Goal: Task Accomplishment & Management: Manage account settings

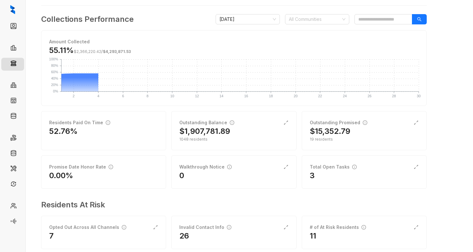
scroll to position [48, 0]
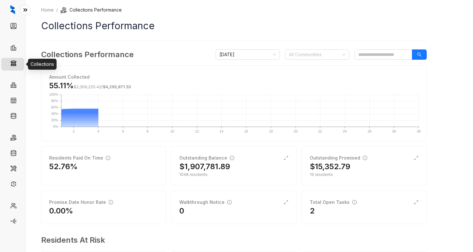
click at [20, 66] on link "Collections" at bounding box center [33, 64] width 26 height 13
click at [262, 56] on span "[DATE]" at bounding box center [248, 55] width 57 height 10
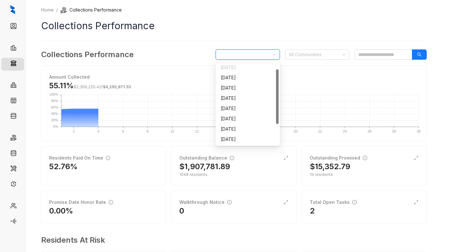
scroll to position [10, 0]
click at [262, 56] on span "[DATE]" at bounding box center [248, 55] width 57 height 10
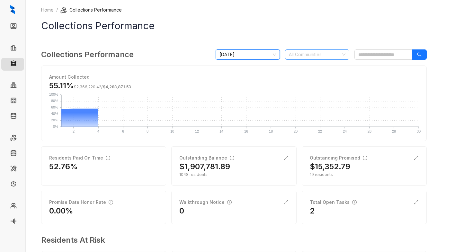
click at [306, 54] on div at bounding box center [313, 54] width 55 height 9
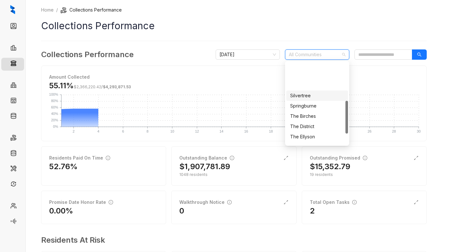
scroll to position [96, 0]
click at [314, 93] on div "The District" at bounding box center [317, 94] width 54 height 7
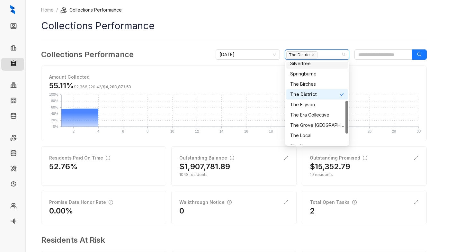
click at [320, 32] on h1 "Collections Performance" at bounding box center [234, 26] width 386 height 14
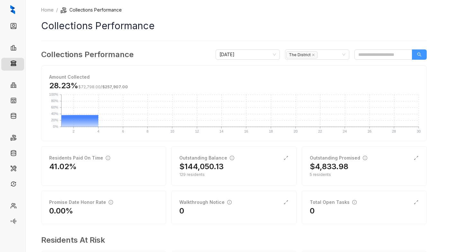
click at [420, 52] on button "button" at bounding box center [419, 55] width 15 height 10
click at [202, 171] on h2 "$144,050.13" at bounding box center [201, 167] width 44 height 10
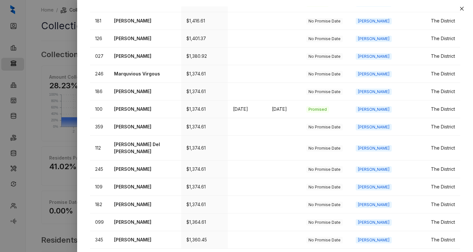
scroll to position [237, 0]
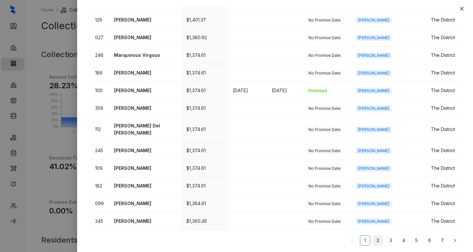
click at [373, 238] on link "2" at bounding box center [378, 241] width 10 height 10
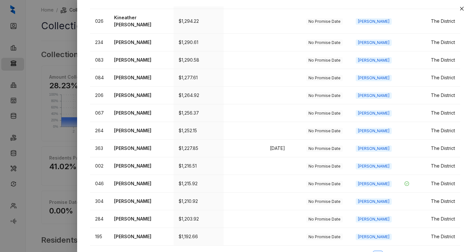
scroll to position [224, 0]
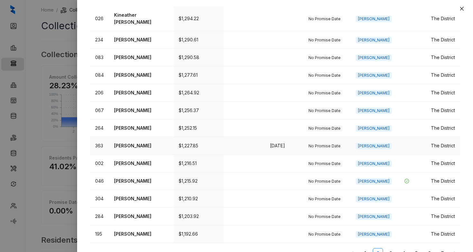
click at [138, 142] on p "[PERSON_NAME]" at bounding box center [141, 145] width 54 height 7
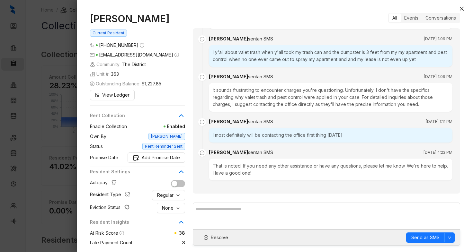
scroll to position [1474, 0]
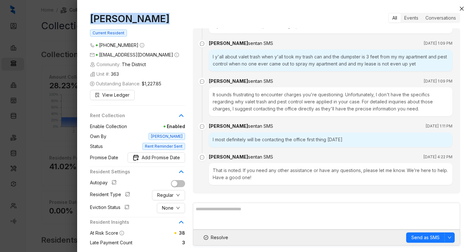
drag, startPoint x: 159, startPoint y: 18, endPoint x: 78, endPoint y: 19, distance: 81.3
click at [78, 19] on div "[PERSON_NAME] Current Resident [PHONE_NUMBER] [EMAIL_ADDRESS][DOMAIN_NAME] Comm…" at bounding box center [275, 129] width 396 height 246
copy h1 "[PERSON_NAME]"
click at [461, 5] on button "Close" at bounding box center [462, 9] width 8 height 8
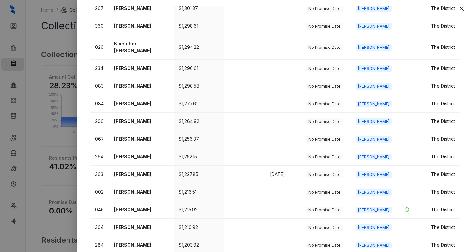
scroll to position [224, 0]
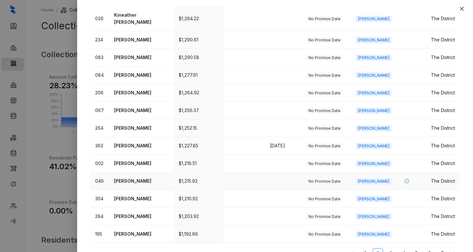
click at [142, 178] on p "[PERSON_NAME]" at bounding box center [141, 181] width 54 height 7
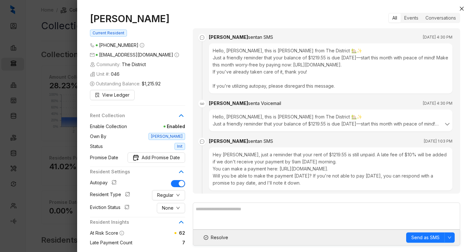
scroll to position [1145, 0]
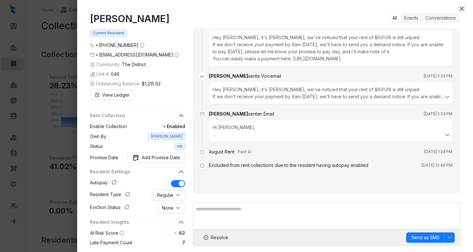
click at [463, 6] on button "Close" at bounding box center [462, 9] width 8 height 8
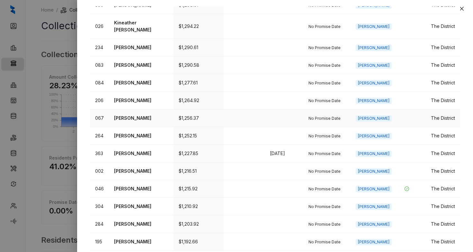
scroll to position [224, 0]
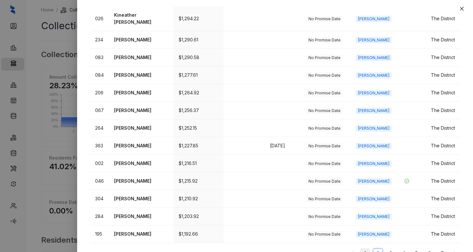
click at [360, 249] on link "1" at bounding box center [365, 254] width 10 height 10
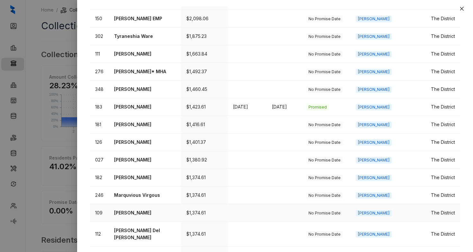
scroll to position [31, 0]
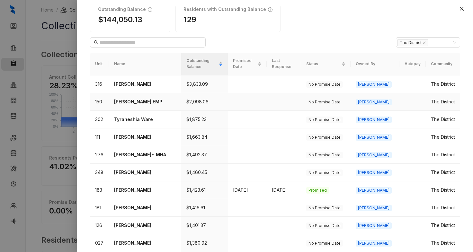
click at [145, 103] on p "[PERSON_NAME] EMP" at bounding box center [145, 101] width 62 height 7
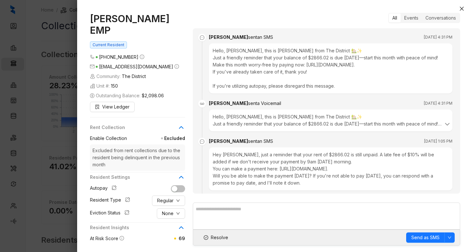
scroll to position [934, 0]
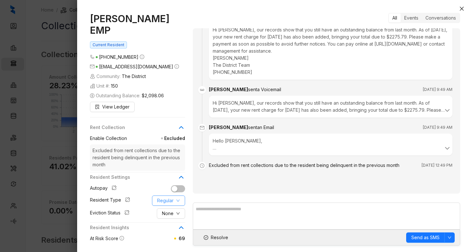
click at [164, 197] on span "Regular" at bounding box center [165, 200] width 16 height 7
click at [167, 203] on span "Employee" at bounding box center [173, 201] width 31 height 7
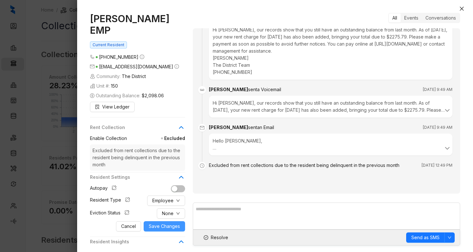
click at [162, 223] on span "Save Changes" at bounding box center [164, 226] width 31 height 7
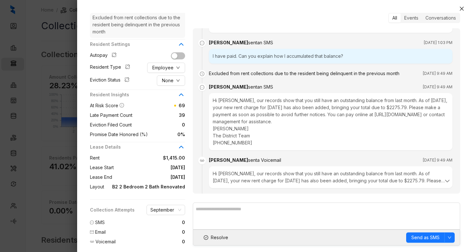
scroll to position [741, 0]
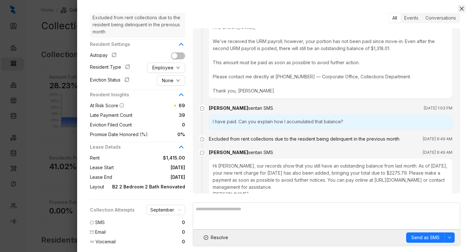
click at [462, 8] on icon "close" at bounding box center [462, 9] width 4 height 4
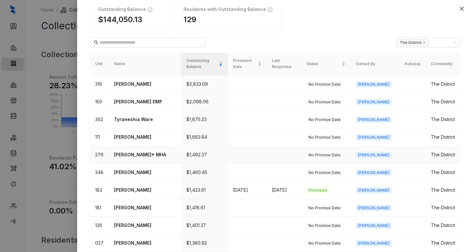
click at [136, 156] on p "[PERSON_NAME]* MHA" at bounding box center [145, 154] width 62 height 7
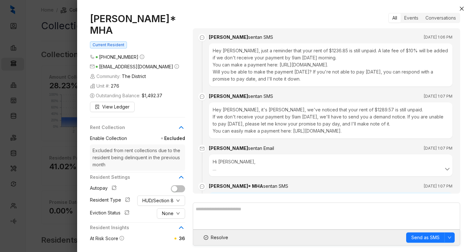
scroll to position [804, 0]
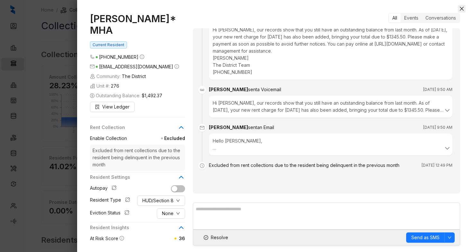
click at [463, 8] on icon "close" at bounding box center [461, 8] width 5 height 5
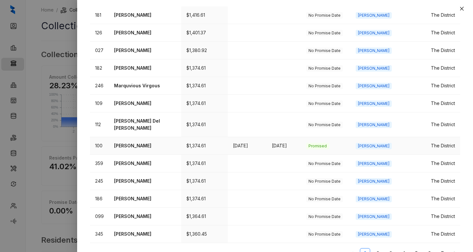
scroll to position [237, 0]
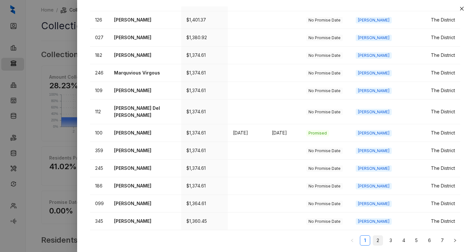
click at [374, 243] on link "2" at bounding box center [378, 241] width 10 height 10
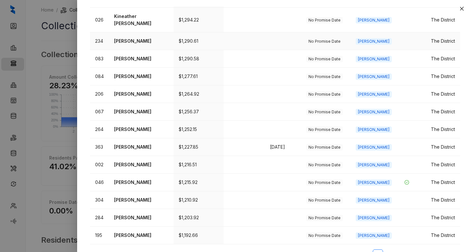
scroll to position [224, 0]
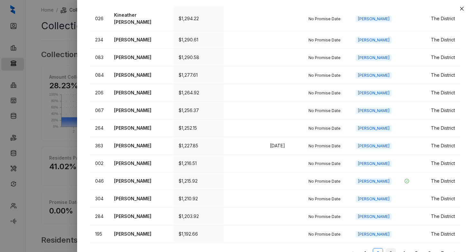
click at [386, 249] on link "3" at bounding box center [391, 254] width 10 height 10
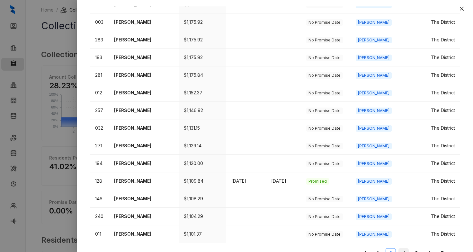
click at [401, 249] on link "4" at bounding box center [404, 254] width 10 height 10
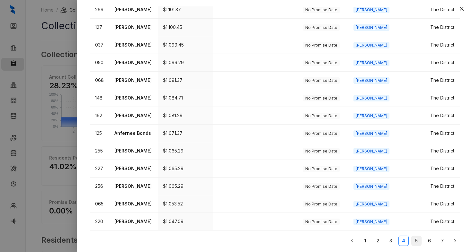
click at [412, 241] on link "5" at bounding box center [417, 241] width 10 height 10
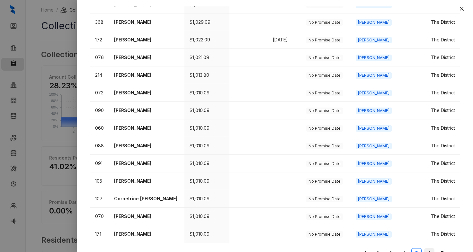
click at [425, 249] on link "6" at bounding box center [430, 254] width 10 height 10
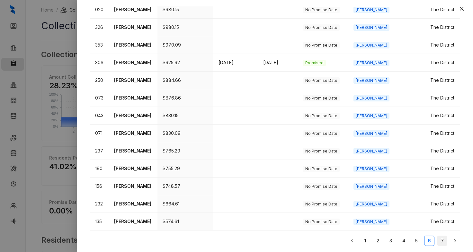
click at [438, 241] on link "7" at bounding box center [443, 241] width 10 height 10
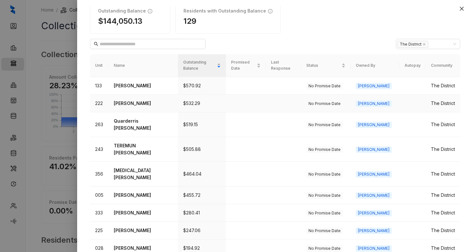
scroll to position [0, 0]
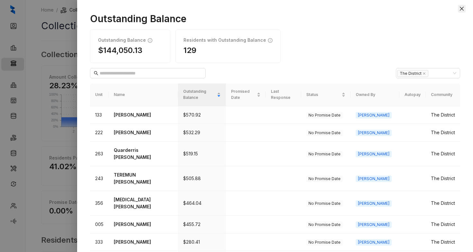
click at [460, 8] on icon "close" at bounding box center [461, 8] width 5 height 5
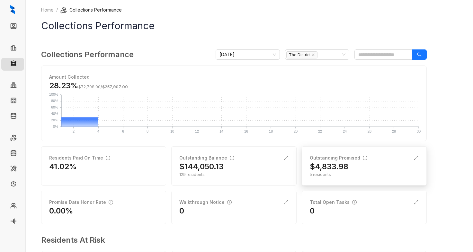
click at [357, 166] on div "$4,833.98" at bounding box center [364, 167] width 109 height 10
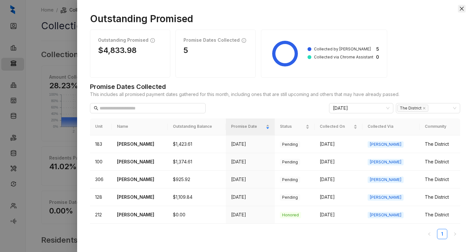
click at [464, 8] on icon "close" at bounding box center [461, 8] width 5 height 5
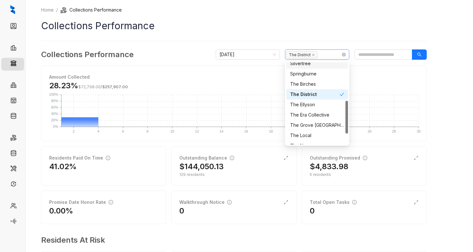
click at [321, 55] on div "The District" at bounding box center [313, 54] width 55 height 9
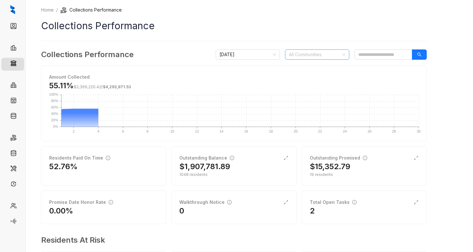
click at [323, 52] on div at bounding box center [313, 54] width 55 height 9
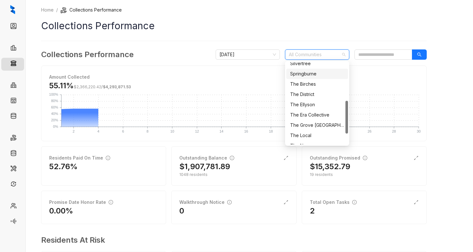
scroll to position [123, 0]
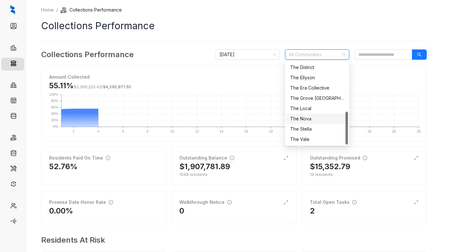
click at [316, 118] on div "The Nova" at bounding box center [317, 118] width 54 height 7
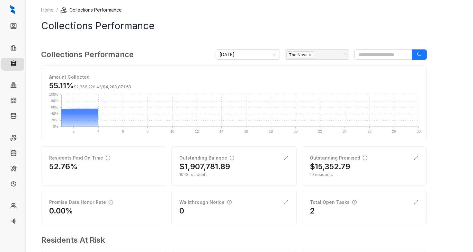
click at [318, 37] on div "Home / Collections Performance Collections Performance Collections Performance …" at bounding box center [234, 149] width 386 height 287
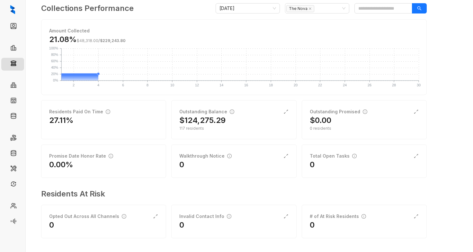
scroll to position [48, 0]
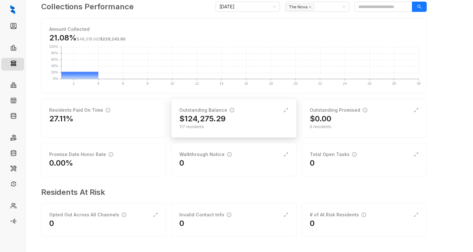
click at [234, 117] on div "$124,275.29" at bounding box center [233, 119] width 109 height 10
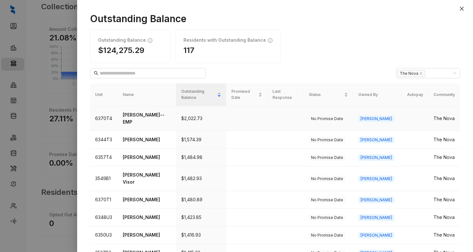
click at [171, 112] on p "[PERSON_NAME]--EMP" at bounding box center [147, 119] width 48 height 14
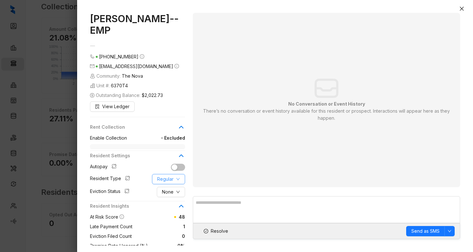
click at [175, 182] on button "Regular" at bounding box center [168, 179] width 33 height 10
click at [180, 192] on span "Employee" at bounding box center [173, 192] width 31 height 7
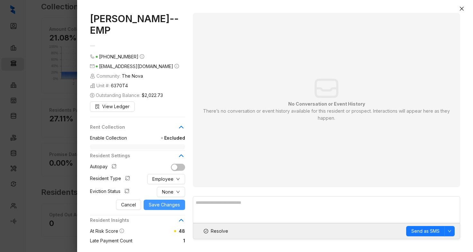
click at [174, 206] on span "Save Changes" at bounding box center [164, 205] width 31 height 7
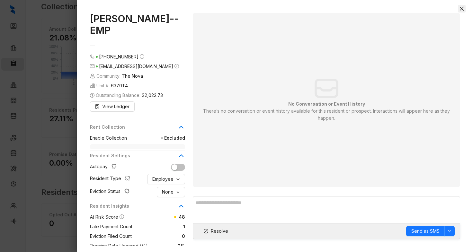
click at [463, 8] on icon "close" at bounding box center [461, 8] width 5 height 5
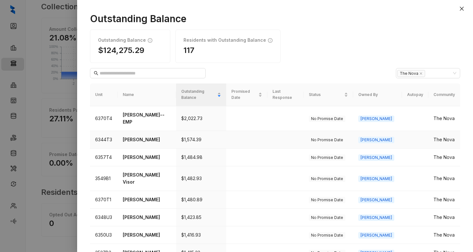
click at [137, 136] on p "[PERSON_NAME]" at bounding box center [147, 139] width 48 height 7
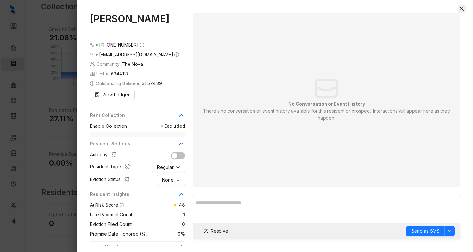
click at [459, 10] on icon "close" at bounding box center [461, 8] width 5 height 5
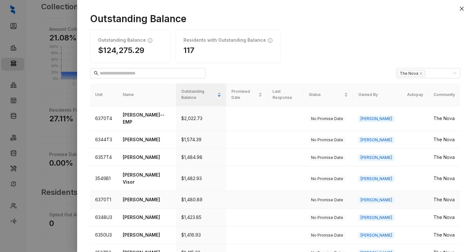
click at [144, 196] on p "[PERSON_NAME]" at bounding box center [147, 199] width 48 height 7
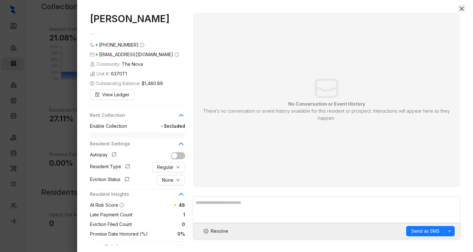
click at [460, 7] on icon "close" at bounding box center [462, 9] width 4 height 4
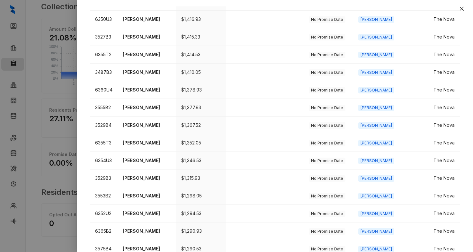
scroll to position [224, 0]
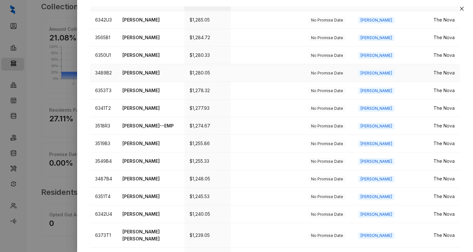
scroll to position [96, 0]
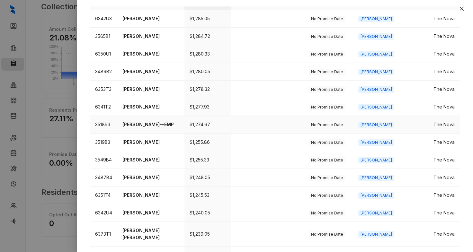
click at [154, 121] on p "[PERSON_NAME]--EMP" at bounding box center [150, 124] width 57 height 7
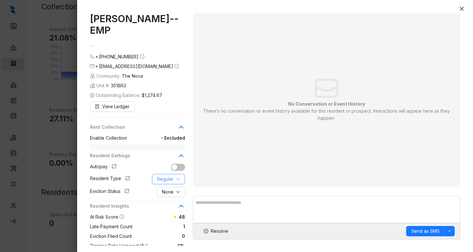
click at [161, 176] on span "Regular" at bounding box center [165, 179] width 16 height 7
click at [179, 181] on span "Employee" at bounding box center [173, 180] width 31 height 7
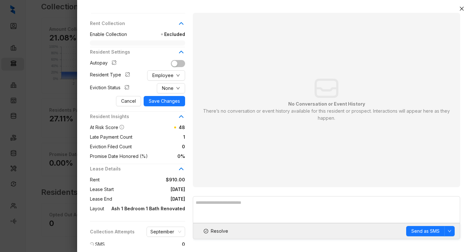
scroll to position [126, 0]
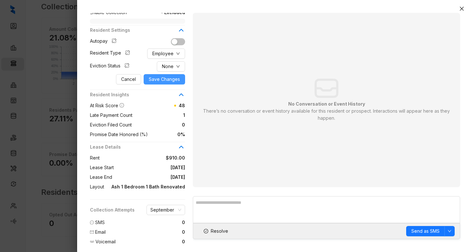
click at [171, 76] on span "Save Changes" at bounding box center [164, 79] width 31 height 7
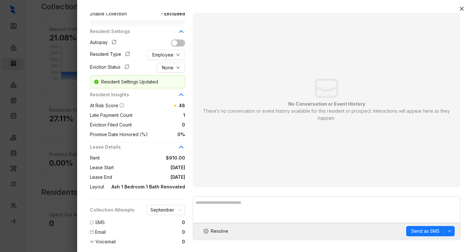
scroll to position [112, 0]
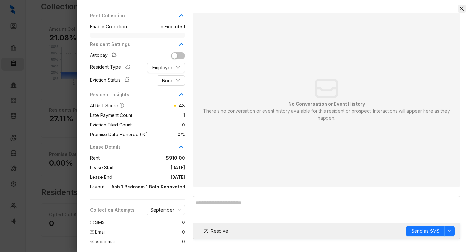
click at [463, 9] on icon "close" at bounding box center [461, 8] width 5 height 5
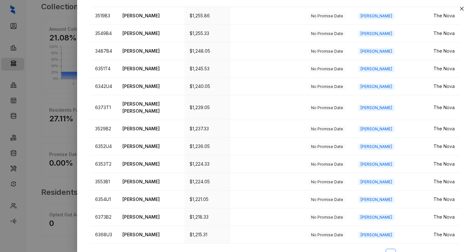
scroll to position [224, 0]
click at [399, 249] on link "3" at bounding box center [404, 254] width 10 height 10
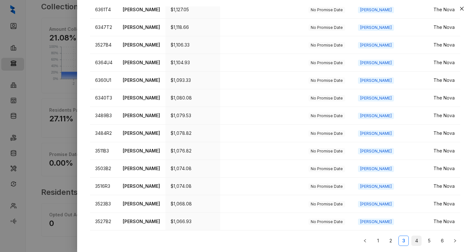
click at [413, 242] on link "4" at bounding box center [417, 241] width 10 height 10
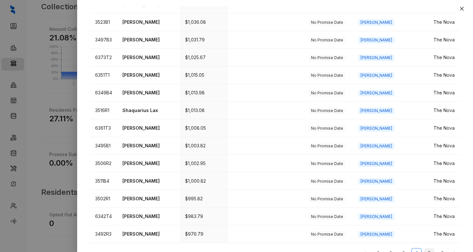
click at [425, 249] on link "5" at bounding box center [430, 254] width 10 height 10
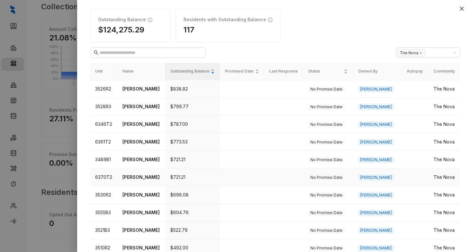
scroll to position [0, 0]
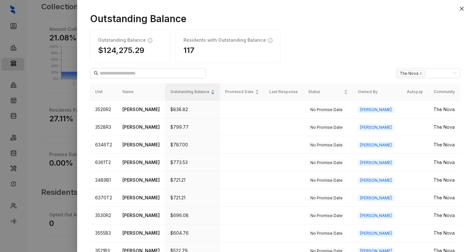
click at [462, 5] on div at bounding box center [275, 3] width 396 height 6
click at [462, 8] on icon "close" at bounding box center [462, 9] width 4 height 4
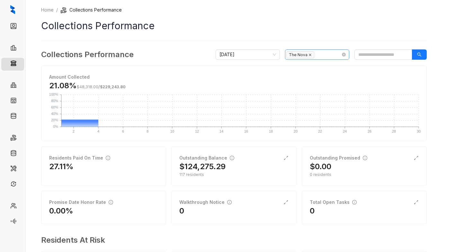
click at [310, 54] on icon "close" at bounding box center [310, 55] width 3 height 3
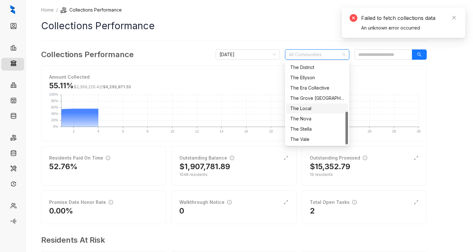
click at [314, 109] on div "The Local" at bounding box center [317, 108] width 54 height 7
click at [318, 37] on div "Home / Collections Performance Collections Performance Collections Performance …" at bounding box center [234, 149] width 386 height 287
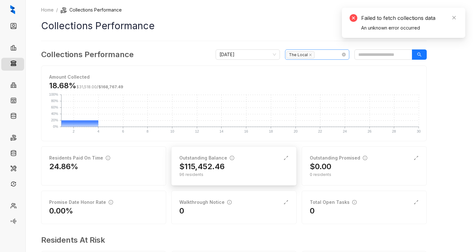
click at [231, 177] on div "96 residents" at bounding box center [233, 175] width 109 height 6
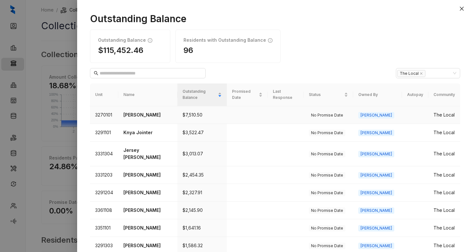
click at [160, 112] on p "[PERSON_NAME]" at bounding box center [147, 115] width 49 height 7
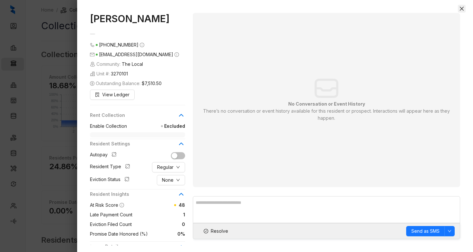
click at [462, 7] on icon "close" at bounding box center [461, 8] width 5 height 5
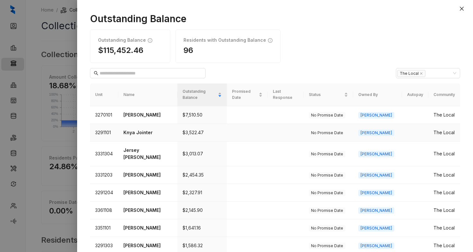
click at [136, 130] on p "Knya Jointer" at bounding box center [147, 132] width 49 height 7
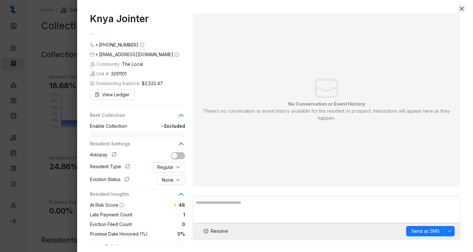
click at [464, 5] on button "Close" at bounding box center [462, 9] width 8 height 8
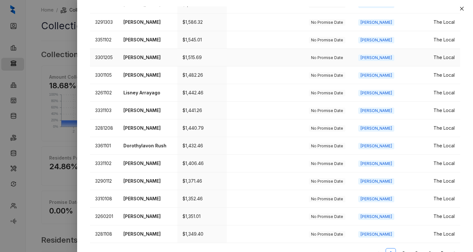
scroll to position [224, 0]
click at [399, 249] on link "2" at bounding box center [404, 254] width 10 height 10
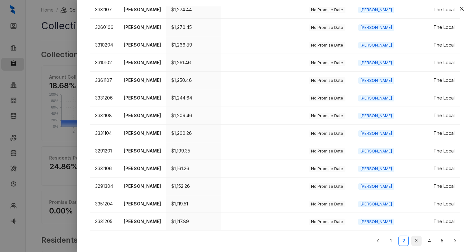
click at [412, 239] on link "3" at bounding box center [417, 241] width 10 height 10
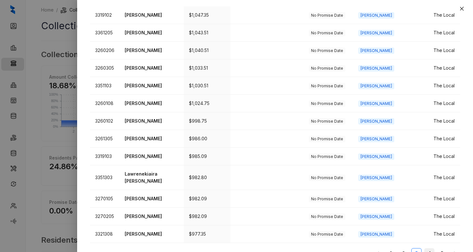
click at [425, 249] on link "4" at bounding box center [430, 254] width 10 height 10
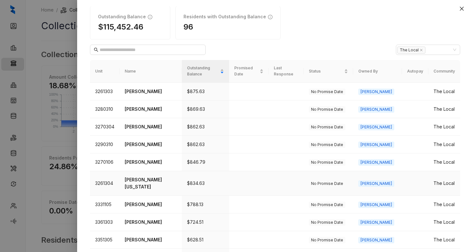
scroll to position [0, 0]
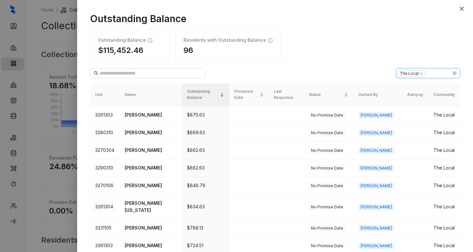
click at [425, 73] on div "The Local" at bounding box center [424, 73] width 55 height 9
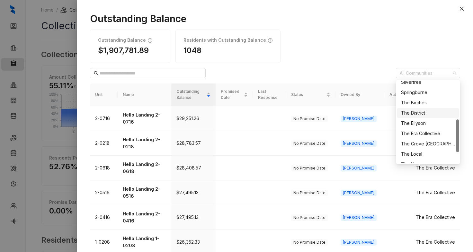
scroll to position [123, 0]
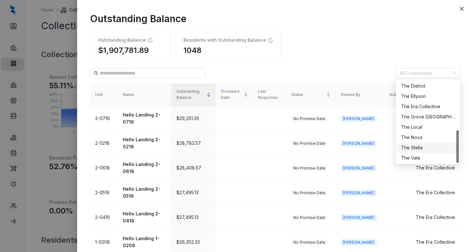
click at [425, 146] on div "The Stella" at bounding box center [428, 147] width 54 height 7
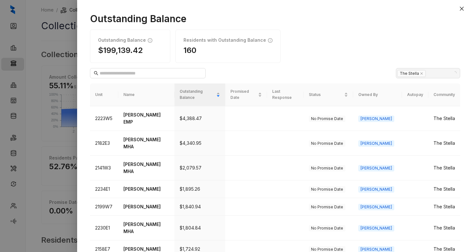
click at [374, 36] on div "Outstanding Balance $199,139.42 Residents with Outstanding Balance 160" at bounding box center [275, 46] width 370 height 33
click at [127, 112] on p "[PERSON_NAME] EMP" at bounding box center [146, 119] width 46 height 14
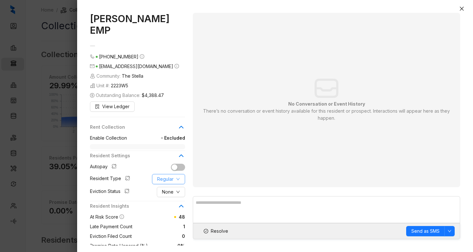
click at [169, 176] on span "Regular" at bounding box center [165, 179] width 16 height 7
click at [177, 179] on span "Employee" at bounding box center [173, 180] width 31 height 7
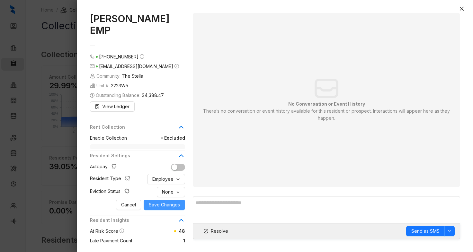
click at [162, 202] on span "Save Changes" at bounding box center [164, 205] width 31 height 7
click at [462, 9] on icon "close" at bounding box center [462, 9] width 4 height 4
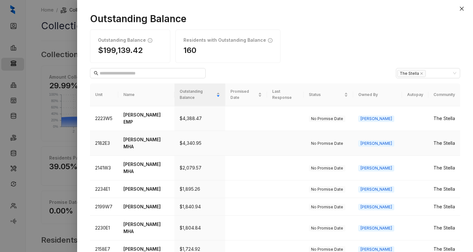
click at [143, 136] on p "[PERSON_NAME] MHA" at bounding box center [146, 143] width 46 height 14
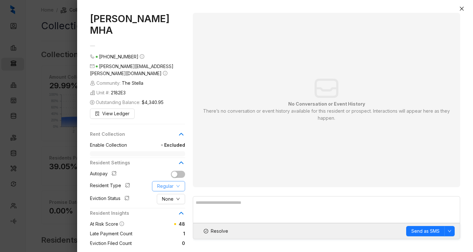
click at [169, 183] on span "Regular" at bounding box center [165, 186] width 16 height 7
click at [170, 213] on span "HUD/Section 8" at bounding box center [173, 211] width 31 height 7
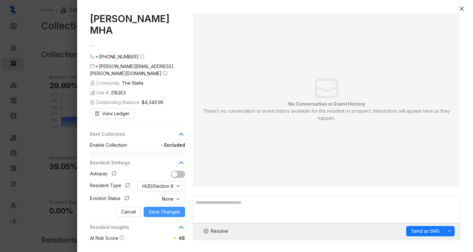
click at [165, 209] on span "Save Changes" at bounding box center [164, 212] width 31 height 7
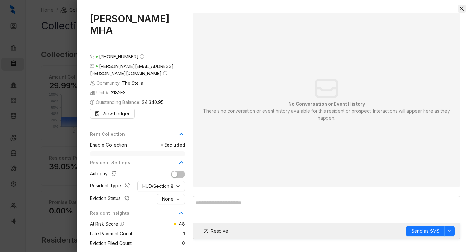
click at [463, 7] on icon "close" at bounding box center [461, 8] width 5 height 5
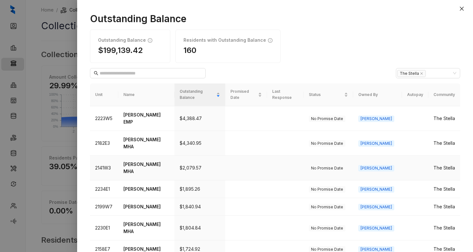
click at [159, 161] on p "[PERSON_NAME] MHA" at bounding box center [146, 168] width 46 height 14
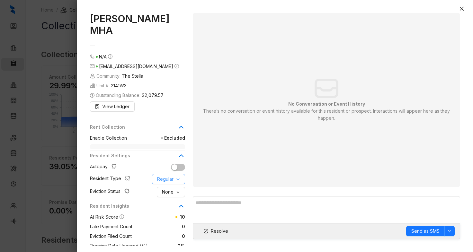
click at [173, 176] on span "Regular" at bounding box center [165, 179] width 16 height 7
click at [181, 211] on span "HUD/Section 8" at bounding box center [173, 211] width 31 height 7
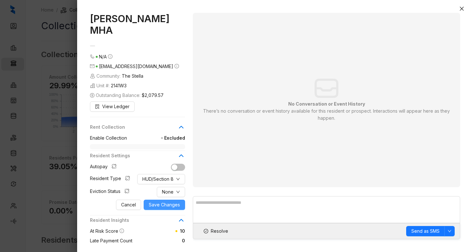
click at [165, 202] on span "Save Changes" at bounding box center [164, 205] width 31 height 7
click at [462, 8] on icon "close" at bounding box center [462, 9] width 4 height 4
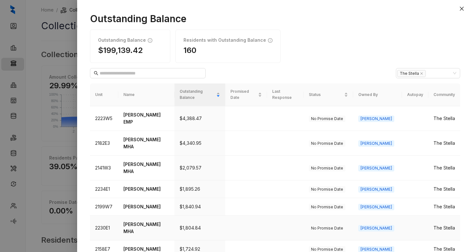
click at [158, 221] on p "[PERSON_NAME] MHA" at bounding box center [146, 228] width 46 height 14
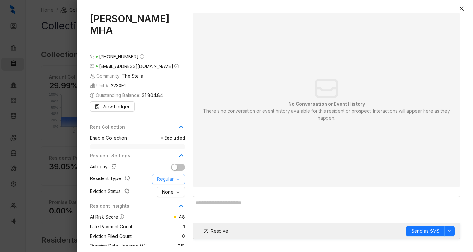
click at [174, 176] on button "Regular" at bounding box center [168, 179] width 33 height 10
click at [178, 224] on span "HUD/Section 8" at bounding box center [173, 223] width 31 height 7
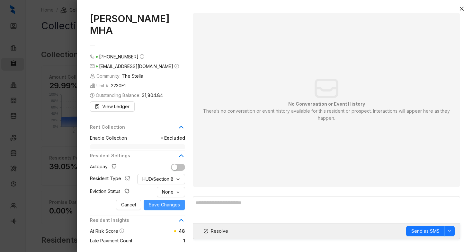
click at [172, 205] on span "Save Changes" at bounding box center [164, 205] width 31 height 7
click at [462, 8] on icon "close" at bounding box center [462, 9] width 4 height 4
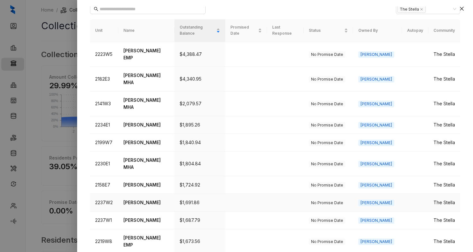
scroll to position [96, 0]
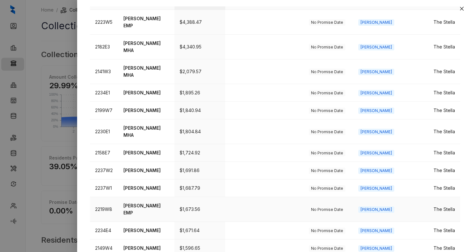
click at [147, 203] on p "[PERSON_NAME] EMP" at bounding box center [146, 210] width 46 height 14
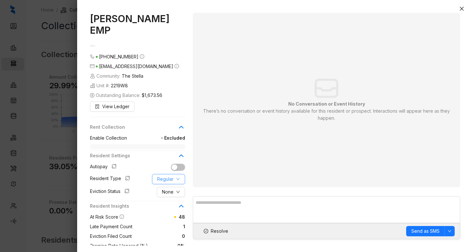
click at [179, 177] on icon "down" at bounding box center [178, 179] width 4 height 4
click at [178, 182] on span "Employee" at bounding box center [173, 180] width 31 height 7
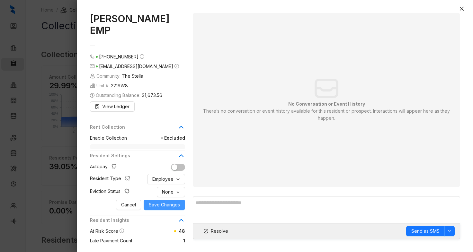
click at [163, 202] on span "Save Changes" at bounding box center [164, 205] width 31 height 7
click at [461, 9] on icon "close" at bounding box center [461, 8] width 5 height 5
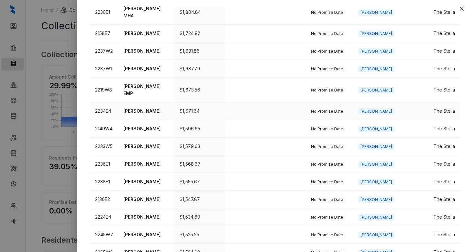
scroll to position [224, 0]
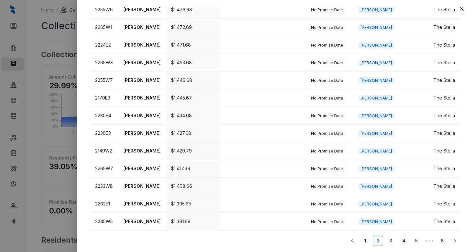
click at [386, 239] on link "3" at bounding box center [391, 241] width 10 height 10
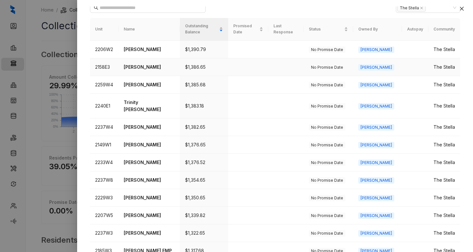
scroll to position [96, 0]
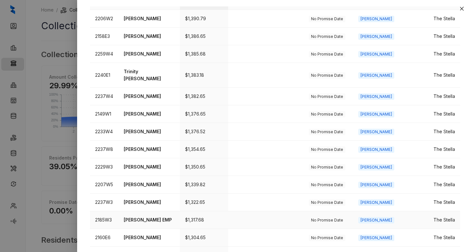
click at [151, 217] on p "[PERSON_NAME] EMP" at bounding box center [149, 220] width 51 height 7
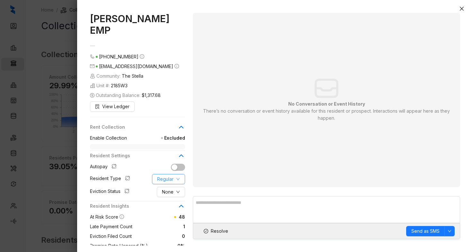
click at [169, 176] on span "Regular" at bounding box center [165, 179] width 16 height 7
click at [174, 179] on span "Employee" at bounding box center [173, 180] width 31 height 7
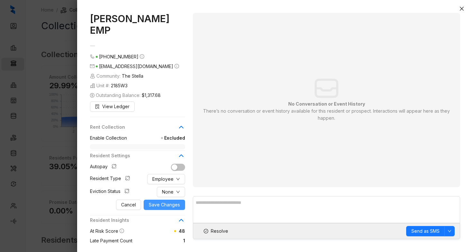
click at [168, 202] on span "Save Changes" at bounding box center [164, 205] width 31 height 7
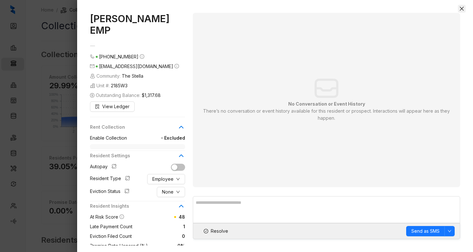
click at [461, 9] on icon "close" at bounding box center [462, 9] width 4 height 4
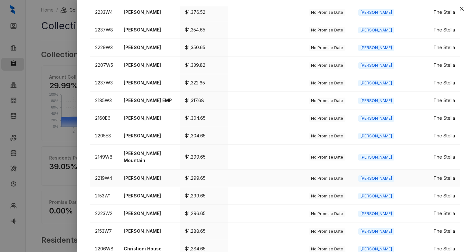
scroll to position [224, 0]
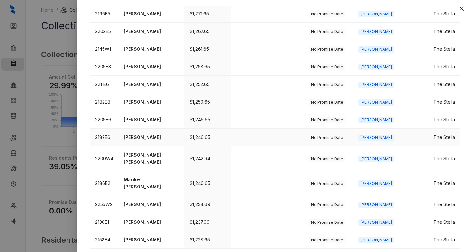
scroll to position [237, 0]
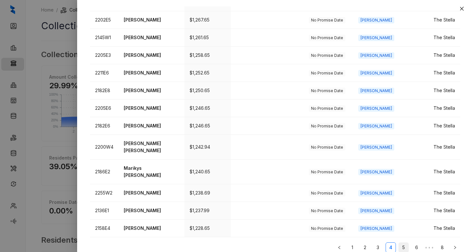
click at [399, 243] on link "5" at bounding box center [404, 248] width 10 height 10
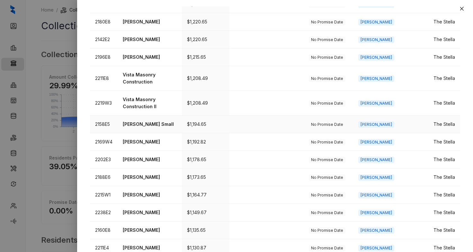
scroll to position [96, 0]
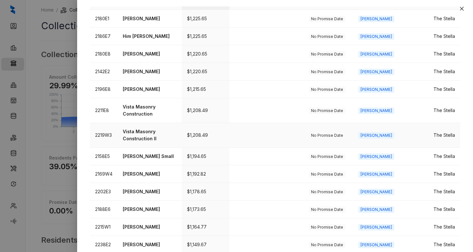
click at [149, 128] on p "Vista Masonry Construction II" at bounding box center [150, 135] width 54 height 14
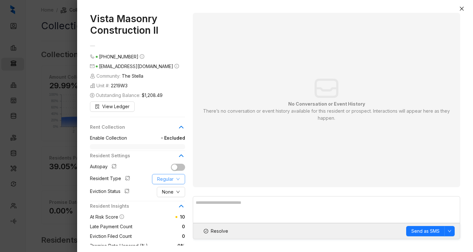
click at [174, 179] on button "Regular" at bounding box center [168, 179] width 33 height 10
click at [461, 8] on icon "close" at bounding box center [461, 8] width 5 height 5
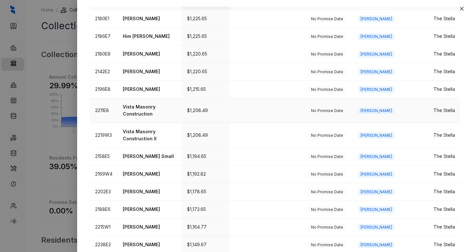
click at [163, 110] on p "Vista Masonry Construction" at bounding box center [150, 111] width 54 height 14
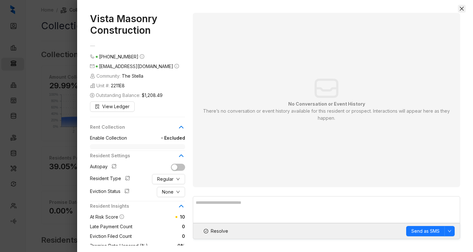
click at [462, 7] on icon "close" at bounding box center [461, 8] width 5 height 5
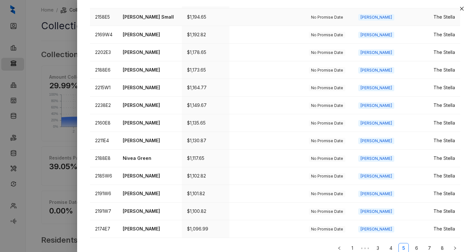
scroll to position [237, 0]
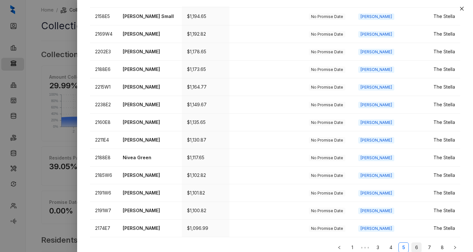
click at [412, 243] on link "6" at bounding box center [417, 248] width 10 height 10
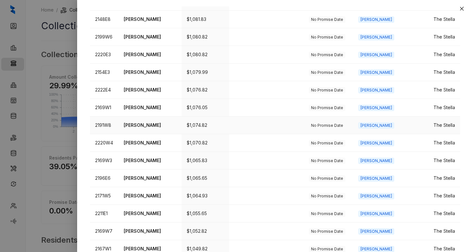
scroll to position [224, 0]
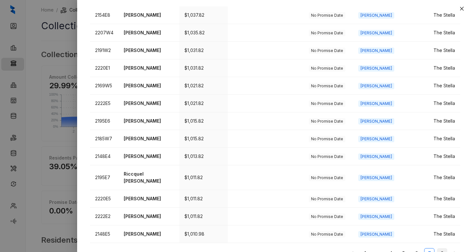
click at [438, 249] on link "8" at bounding box center [443, 254] width 10 height 10
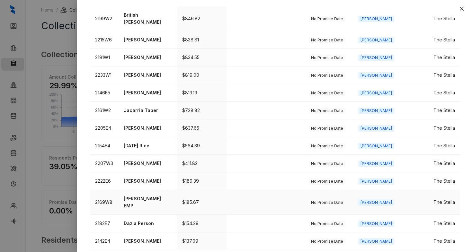
click at [141, 195] on p "[PERSON_NAME] EMP" at bounding box center [148, 202] width 48 height 14
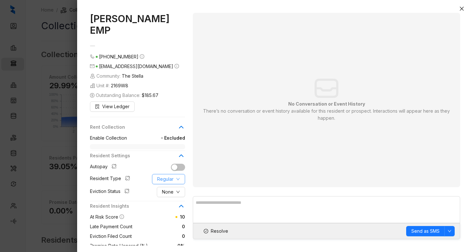
click at [170, 176] on span "Regular" at bounding box center [165, 179] width 16 height 7
click at [172, 179] on span "Employee" at bounding box center [173, 180] width 31 height 7
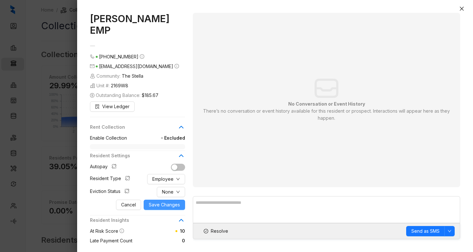
drag, startPoint x: 165, startPoint y: 193, endPoint x: 260, endPoint y: 129, distance: 114.4
click at [165, 202] on span "Save Changes" at bounding box center [164, 205] width 31 height 7
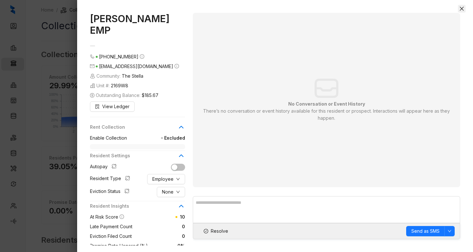
click at [464, 9] on icon "close" at bounding box center [461, 8] width 5 height 5
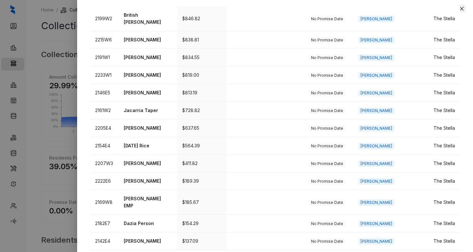
click at [465, 8] on button "Close" at bounding box center [462, 9] width 8 height 8
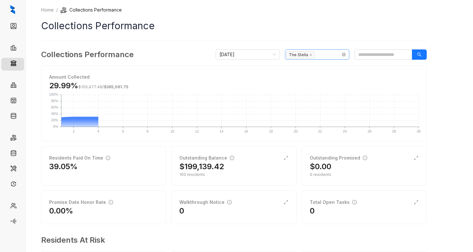
click at [320, 54] on div "The Stella" at bounding box center [313, 54] width 55 height 9
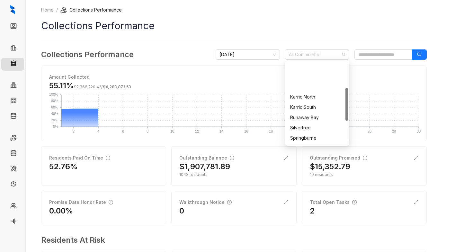
scroll to position [64, 0]
click at [320, 116] on div "The Birches" at bounding box center [317, 116] width 54 height 7
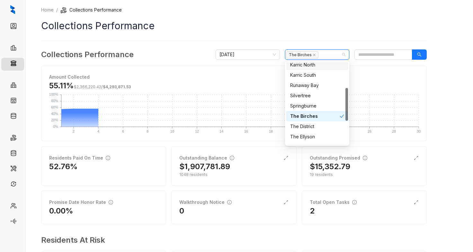
click at [335, 30] on h1 "Collections Performance" at bounding box center [234, 26] width 386 height 14
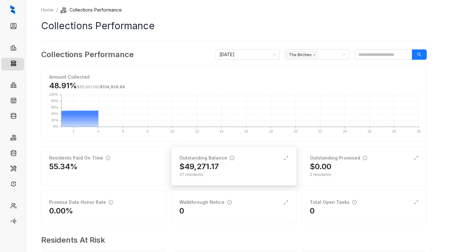
click at [237, 173] on div "37 residents" at bounding box center [233, 175] width 109 height 6
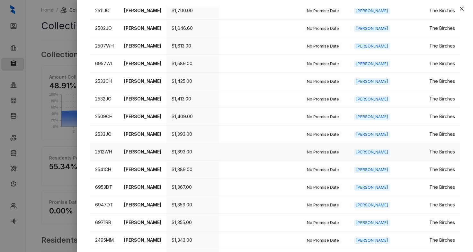
scroll to position [224, 0]
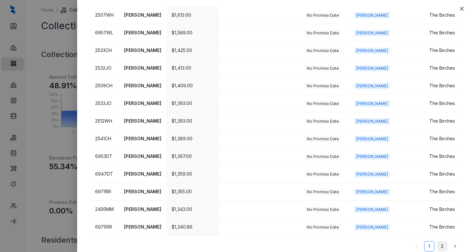
click at [438, 242] on link "2" at bounding box center [443, 247] width 10 height 10
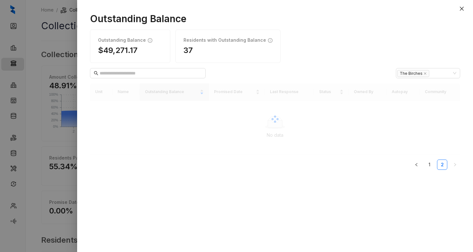
scroll to position [0, 0]
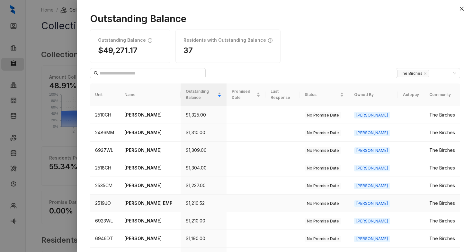
click at [147, 200] on p "[PERSON_NAME] EMP" at bounding box center [149, 203] width 51 height 7
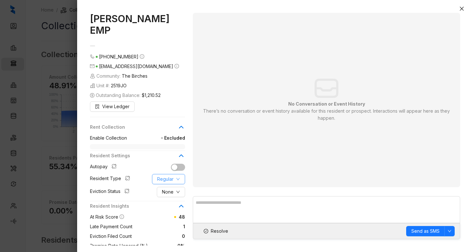
click at [169, 178] on span "Regular" at bounding box center [165, 179] width 16 height 7
drag, startPoint x: 175, startPoint y: 193, endPoint x: 182, endPoint y: 193, distance: 7.1
click at [175, 193] on span "Employee" at bounding box center [173, 192] width 31 height 7
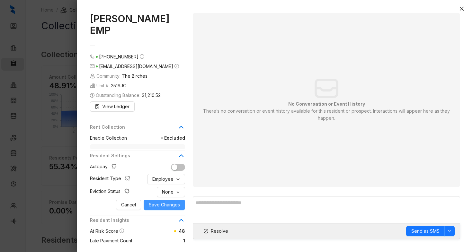
click at [161, 203] on span "Save Changes" at bounding box center [164, 205] width 31 height 7
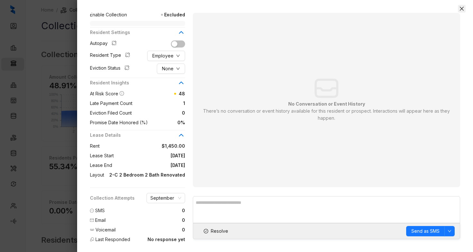
scroll to position [123, 0]
click at [462, 9] on icon "close" at bounding box center [461, 8] width 5 height 5
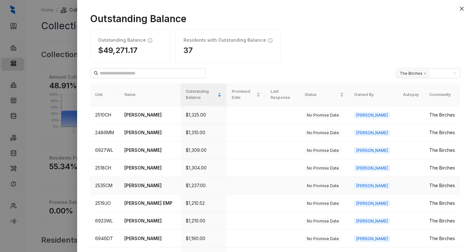
scroll to position [64, 0]
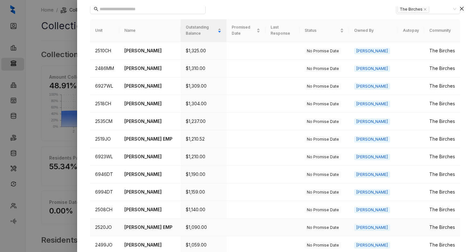
click at [145, 224] on p "[PERSON_NAME] EMP" at bounding box center [149, 227] width 51 height 7
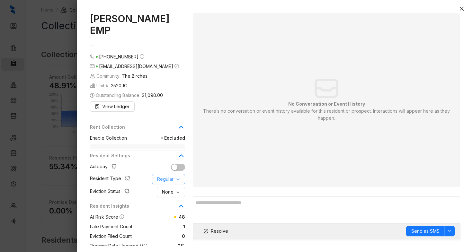
click at [169, 176] on span "Regular" at bounding box center [165, 179] width 16 height 7
click at [174, 181] on span "Employee" at bounding box center [173, 180] width 31 height 7
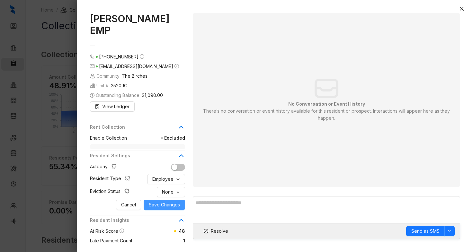
click at [163, 202] on span "Save Changes" at bounding box center [164, 205] width 31 height 7
click at [462, 9] on icon "close" at bounding box center [462, 9] width 4 height 4
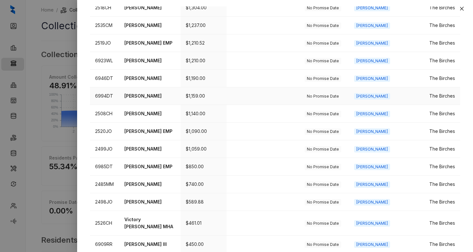
scroll to position [161, 0]
click at [161, 163] on p "[PERSON_NAME] EMP" at bounding box center [149, 166] width 51 height 7
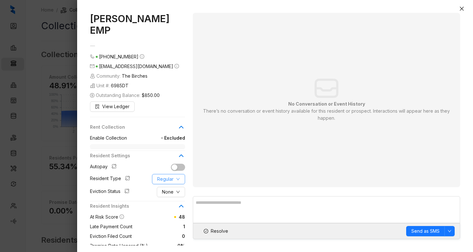
click at [179, 174] on button "Regular" at bounding box center [168, 179] width 33 height 10
click at [178, 180] on span "Employee" at bounding box center [173, 180] width 31 height 7
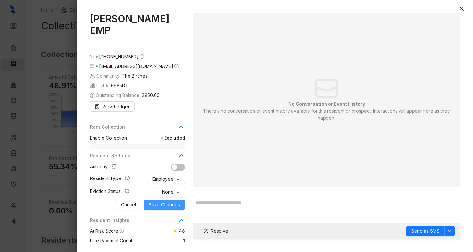
click at [163, 202] on span "Save Changes" at bounding box center [164, 205] width 31 height 7
click at [462, 10] on icon "close" at bounding box center [461, 8] width 5 height 5
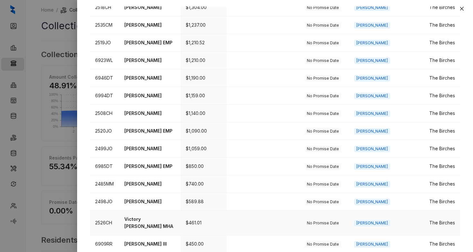
click at [146, 216] on p "Victory [PERSON_NAME] MHA" at bounding box center [149, 223] width 51 height 14
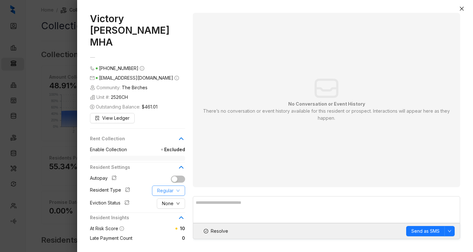
click at [170, 187] on span "Regular" at bounding box center [165, 190] width 16 height 7
click at [168, 208] on span "HUD/Section 8" at bounding box center [173, 211] width 31 height 7
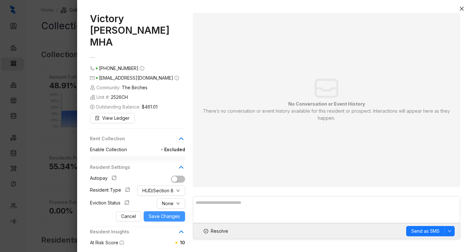
click at [163, 213] on span "Save Changes" at bounding box center [164, 216] width 31 height 7
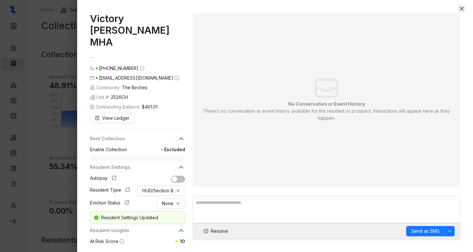
click at [463, 8] on icon "close" at bounding box center [461, 8] width 5 height 5
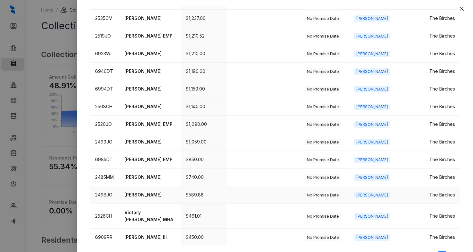
scroll to position [171, 0]
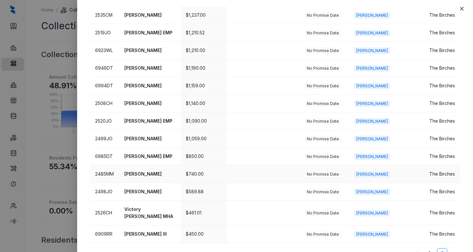
click at [155, 171] on p "[PERSON_NAME]" at bounding box center [149, 174] width 51 height 7
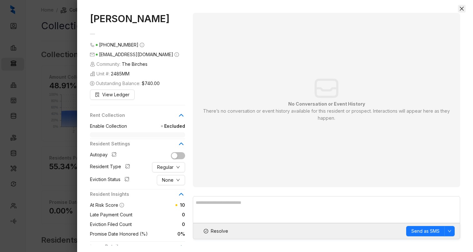
click at [465, 8] on button "Close" at bounding box center [462, 9] width 8 height 8
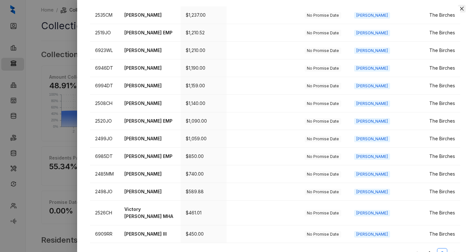
click at [463, 10] on icon "close" at bounding box center [461, 8] width 5 height 5
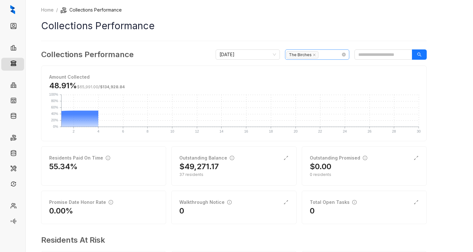
click at [332, 53] on div "The Birches" at bounding box center [313, 54] width 55 height 9
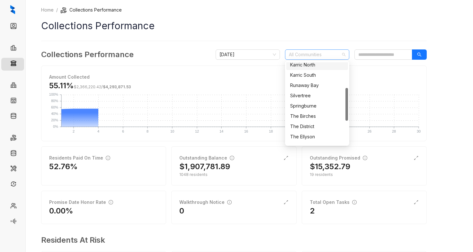
click at [337, 53] on div at bounding box center [313, 54] width 55 height 9
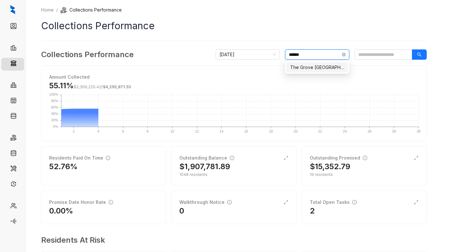
type input "*******"
click at [331, 64] on div "The Grove [GEOGRAPHIC_DATA]" at bounding box center [317, 67] width 62 height 10
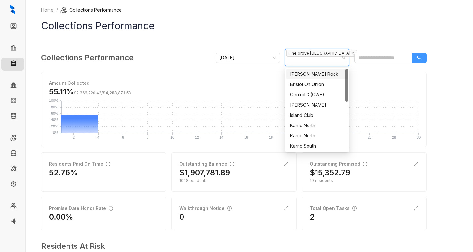
click at [419, 59] on icon "search" at bounding box center [419, 58] width 5 height 5
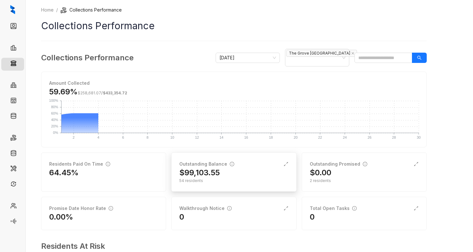
click at [243, 171] on div "$99,103.55" at bounding box center [233, 173] width 109 height 10
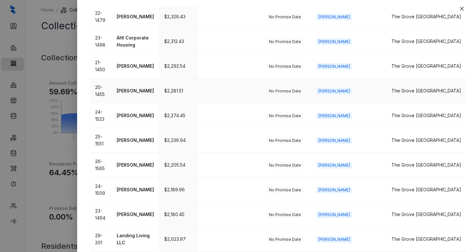
scroll to position [357, 0]
click at [139, 161] on p "[PERSON_NAME]" at bounding box center [135, 164] width 37 height 7
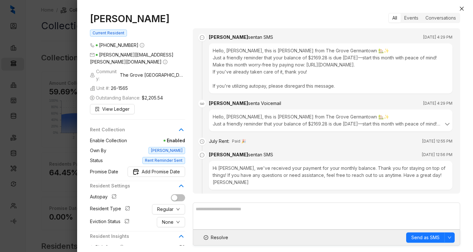
scroll to position [608, 0]
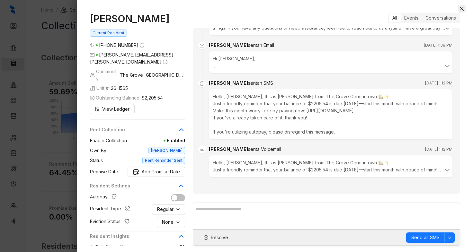
click at [463, 8] on icon "close" at bounding box center [461, 8] width 5 height 5
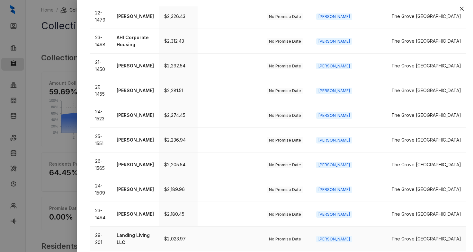
click at [144, 232] on p "Landing Living LLC" at bounding box center [135, 239] width 37 height 14
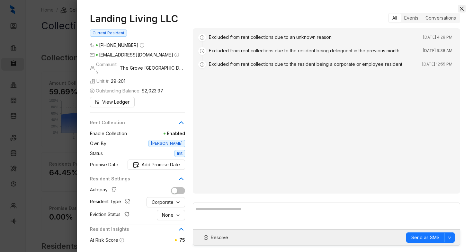
click at [462, 9] on icon "close" at bounding box center [462, 9] width 4 height 4
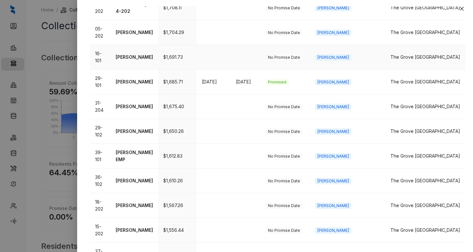
scroll to position [193, 0]
click at [153, 144] on td "[PERSON_NAME] EMP" at bounding box center [135, 156] width 48 height 25
click at [151, 149] on p "[PERSON_NAME] EMP" at bounding box center [134, 156] width 37 height 14
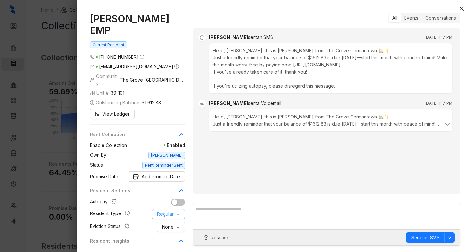
click at [166, 211] on span "Regular" at bounding box center [165, 214] width 16 height 7
click at [172, 208] on span "Employee" at bounding box center [173, 208] width 31 height 7
click at [170, 237] on span "Save Changes" at bounding box center [164, 240] width 31 height 7
click at [463, 10] on icon "close" at bounding box center [461, 8] width 5 height 5
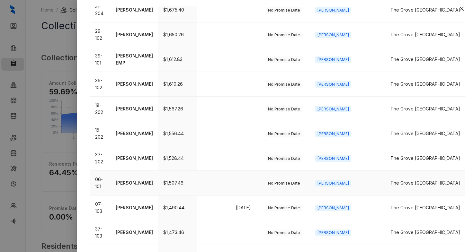
scroll to position [350, 0]
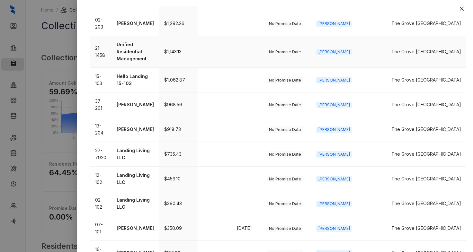
scroll to position [0, 0]
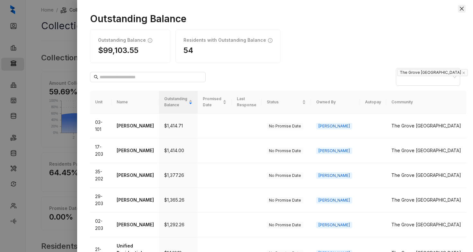
click at [463, 9] on icon "close" at bounding box center [461, 8] width 5 height 5
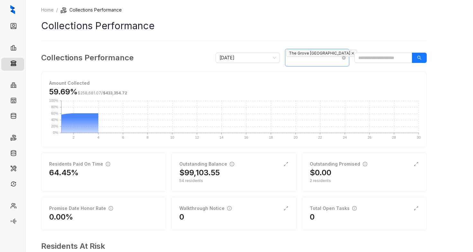
click at [351, 54] on icon "close" at bounding box center [352, 53] width 3 height 3
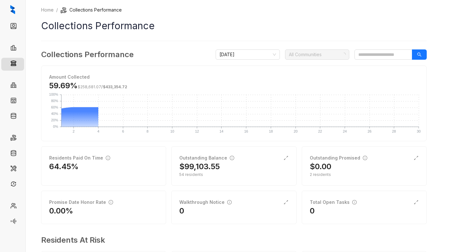
click at [316, 56] on div at bounding box center [313, 54] width 55 height 9
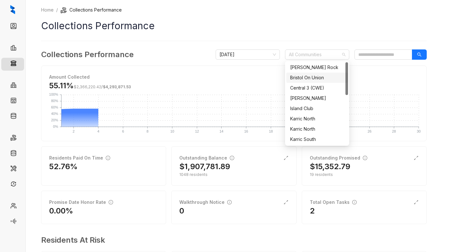
click at [328, 78] on div "Bristol On Union" at bounding box center [317, 77] width 54 height 7
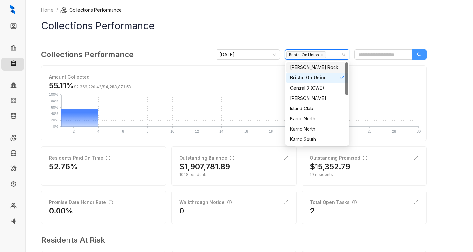
click at [419, 53] on icon "search" at bounding box center [420, 55] width 4 height 4
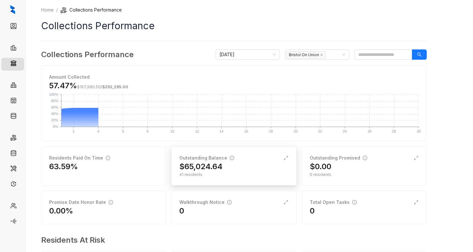
click at [226, 173] on div "41 residents" at bounding box center [233, 175] width 109 height 6
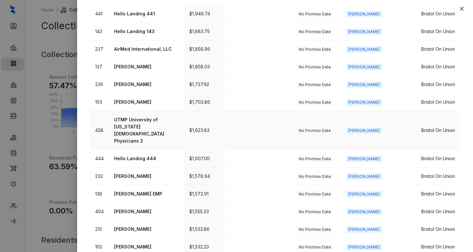
scroll to position [237, 0]
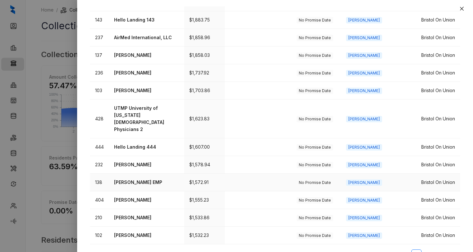
click at [152, 179] on p "[PERSON_NAME] EMP" at bounding box center [146, 182] width 65 height 7
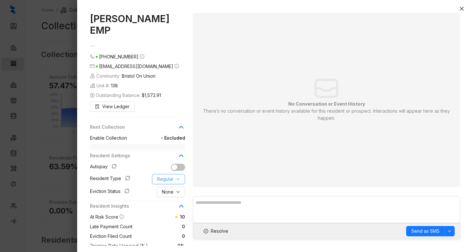
click at [166, 178] on span "Regular" at bounding box center [165, 179] width 16 height 7
click at [178, 191] on span "Employee" at bounding box center [173, 192] width 31 height 7
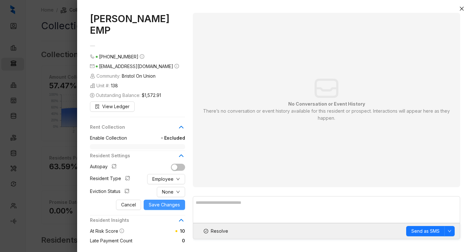
click at [174, 205] on span "Save Changes" at bounding box center [164, 205] width 31 height 7
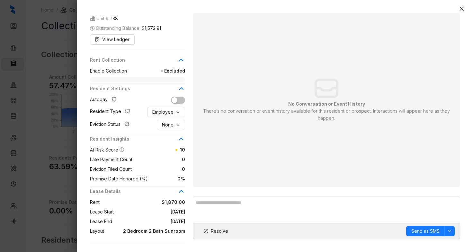
scroll to position [123, 0]
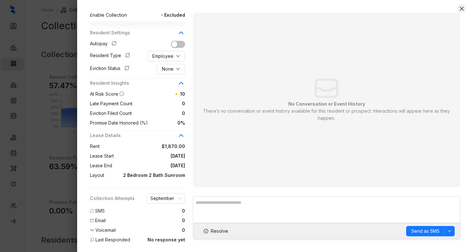
click at [463, 7] on icon "close" at bounding box center [462, 9] width 4 height 4
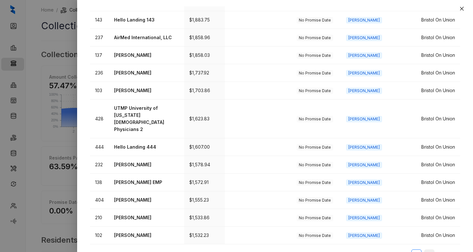
click at [425, 250] on link "2" at bounding box center [430, 255] width 10 height 10
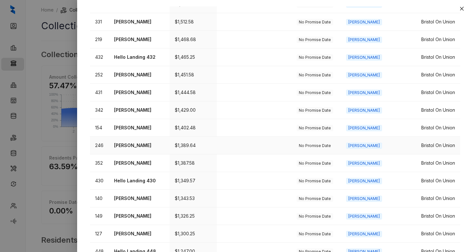
scroll to position [224, 0]
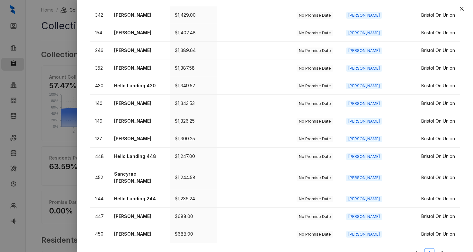
drag, startPoint x: 438, startPoint y: 240, endPoint x: 435, endPoint y: 240, distance: 3.2
click at [438, 249] on link "3" at bounding box center [443, 254] width 10 height 10
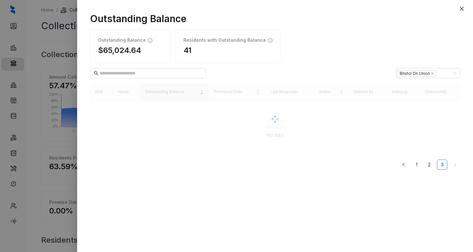
scroll to position [0, 0]
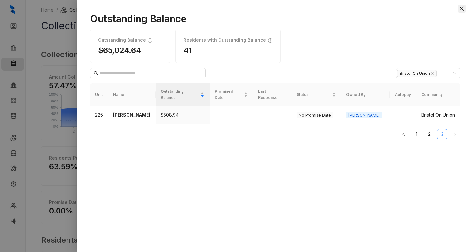
click at [463, 8] on icon "close" at bounding box center [461, 8] width 5 height 5
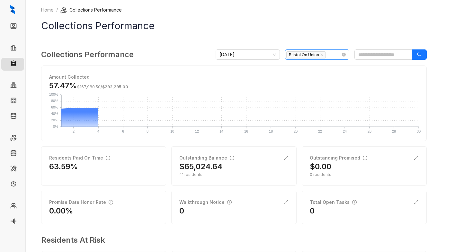
click at [338, 55] on div "Bristol On Union" at bounding box center [313, 54] width 55 height 9
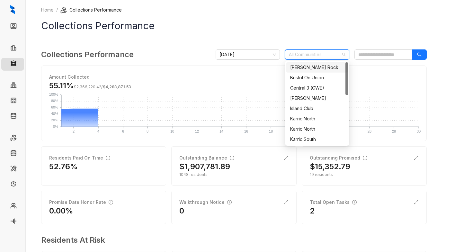
click at [314, 66] on div "[PERSON_NAME] Rock" at bounding box center [317, 67] width 54 height 7
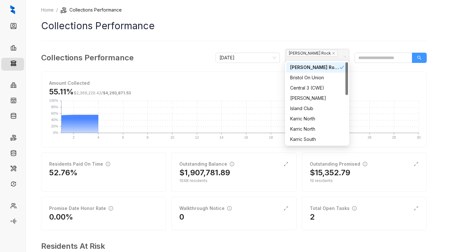
click at [413, 56] on button "button" at bounding box center [419, 58] width 15 height 10
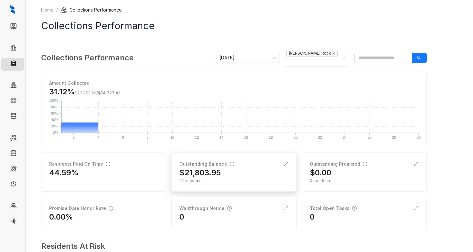
click at [228, 170] on div "$21,803.95" at bounding box center [233, 173] width 109 height 10
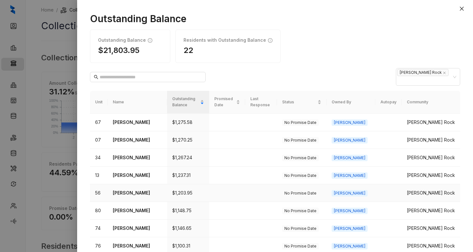
click at [135, 190] on p "[PERSON_NAME]" at bounding box center [137, 193] width 49 height 7
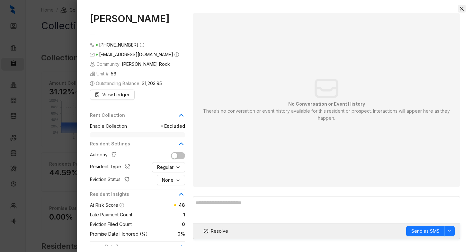
click at [463, 8] on icon "close" at bounding box center [461, 8] width 5 height 5
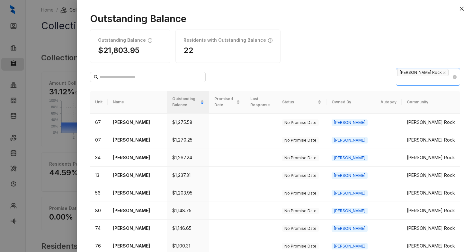
click at [399, 77] on input "search" at bounding box center [397, 81] width 1 height 8
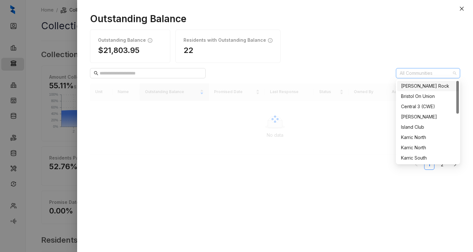
click at [421, 74] on div at bounding box center [424, 73] width 55 height 9
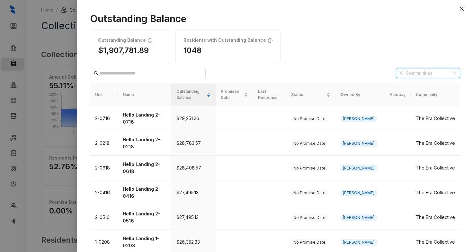
click at [421, 74] on div at bounding box center [424, 73] width 55 height 9
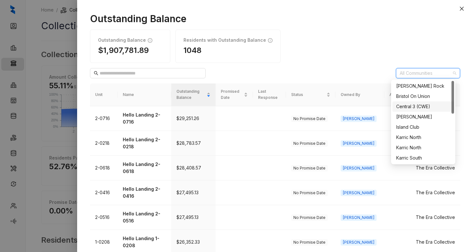
click at [427, 108] on div "Central 3 (CWE)" at bounding box center [423, 106] width 54 height 7
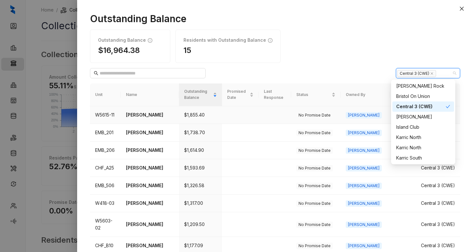
click at [151, 113] on p "[PERSON_NAME]" at bounding box center [150, 115] width 48 height 7
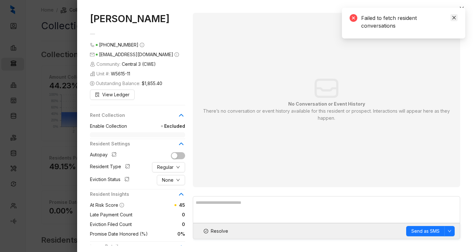
click at [455, 18] on icon "close" at bounding box center [454, 17] width 5 height 5
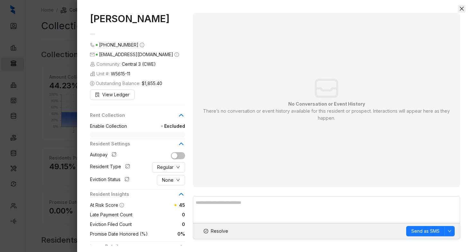
click at [461, 11] on icon "close" at bounding box center [461, 8] width 5 height 5
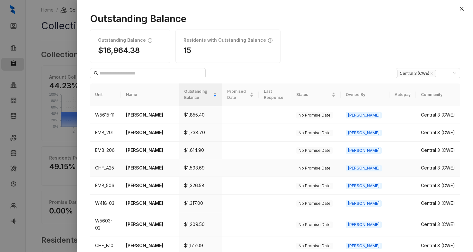
click at [143, 172] on p "[PERSON_NAME]" at bounding box center [150, 168] width 48 height 7
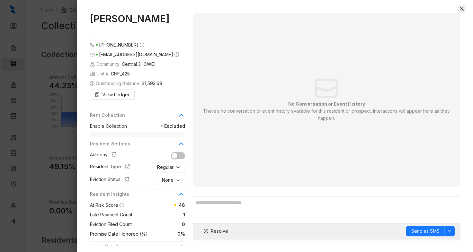
click at [462, 9] on icon "close" at bounding box center [462, 9] width 4 height 4
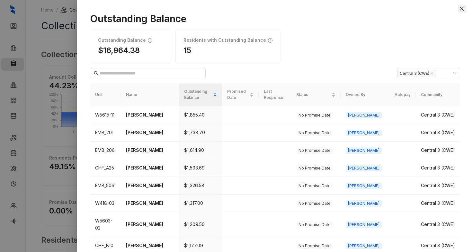
click at [464, 9] on icon "close" at bounding box center [461, 8] width 5 height 5
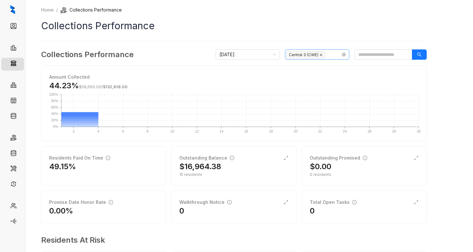
click at [321, 55] on icon "close" at bounding box center [321, 54] width 3 height 3
click at [314, 55] on div at bounding box center [313, 54] width 55 height 9
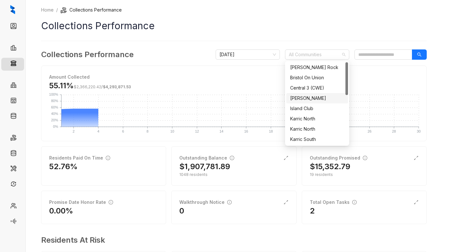
click at [323, 101] on div "[PERSON_NAME]" at bounding box center [317, 98] width 54 height 7
click at [424, 55] on button "button" at bounding box center [419, 55] width 15 height 10
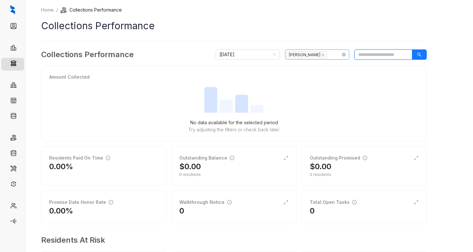
click at [318, 52] on div "[PERSON_NAME]" at bounding box center [313, 54] width 55 height 9
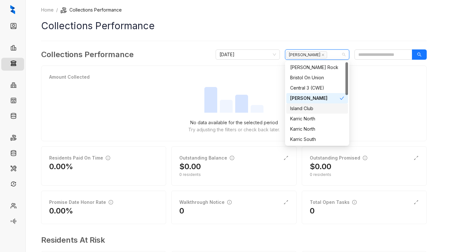
click at [304, 108] on div "Island Club" at bounding box center [317, 108] width 54 height 7
click at [312, 100] on div "[PERSON_NAME]" at bounding box center [315, 98] width 50 height 7
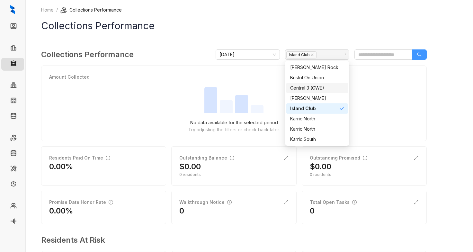
click at [420, 53] on icon "search" at bounding box center [420, 55] width 4 height 4
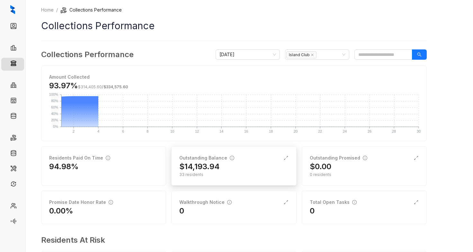
click at [229, 169] on div "$14,193.94" at bounding box center [233, 167] width 109 height 10
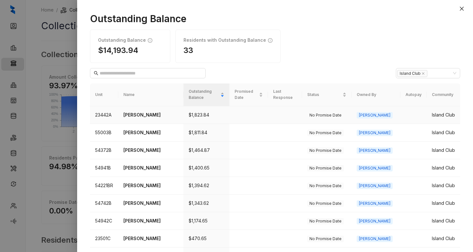
click at [145, 112] on p "[PERSON_NAME]" at bounding box center [150, 115] width 55 height 7
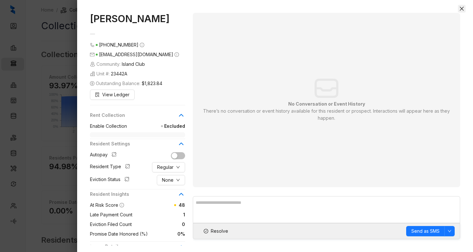
click at [463, 7] on icon "close" at bounding box center [462, 9] width 4 height 4
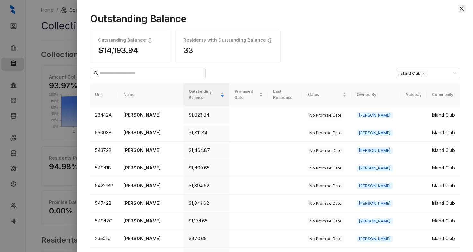
click at [463, 6] on icon "close" at bounding box center [461, 8] width 5 height 5
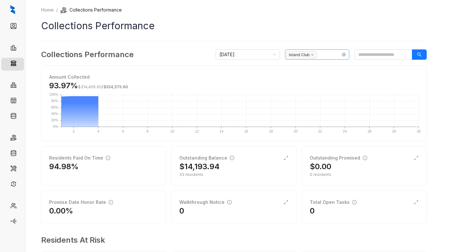
click at [319, 54] on div "Island Club" at bounding box center [313, 54] width 55 height 9
click at [322, 56] on div at bounding box center [313, 54] width 55 height 9
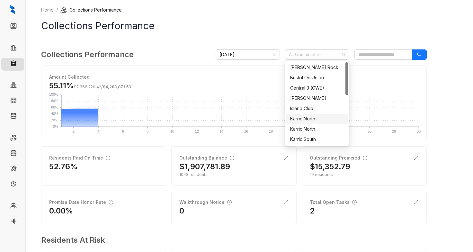
click at [317, 117] on div "Karric North" at bounding box center [317, 118] width 54 height 7
click at [418, 54] on icon "search" at bounding box center [420, 55] width 4 height 4
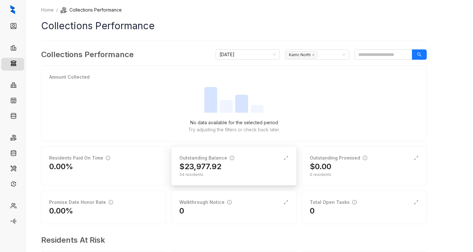
click at [234, 154] on div "Outstanding Balance $23,977.92 34 residents" at bounding box center [233, 166] width 125 height 39
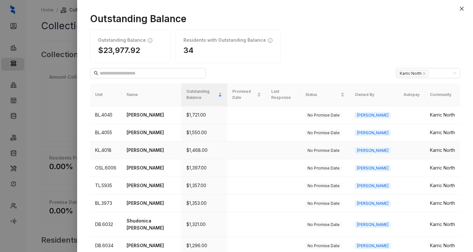
click at [137, 154] on p "[PERSON_NAME]" at bounding box center [152, 150] width 50 height 7
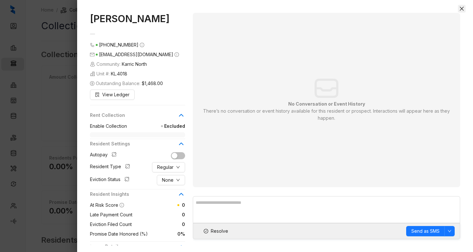
click at [461, 8] on icon "close" at bounding box center [461, 8] width 5 height 5
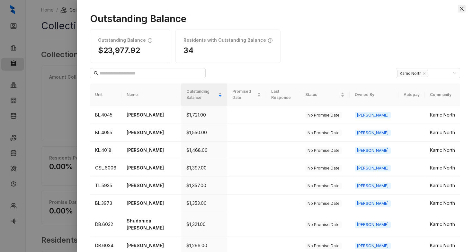
click at [464, 10] on icon "close" at bounding box center [462, 9] width 4 height 4
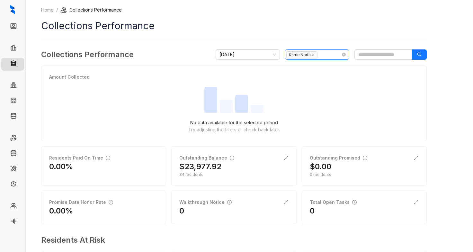
click at [332, 55] on div "Karric North" at bounding box center [313, 54] width 55 height 9
click at [332, 55] on div at bounding box center [313, 54] width 55 height 9
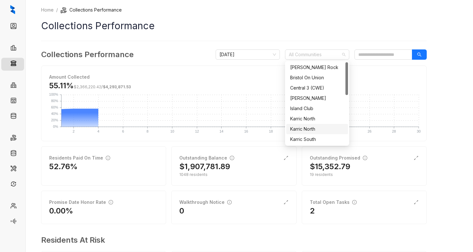
click at [317, 130] on div "Karric North" at bounding box center [317, 129] width 54 height 7
click at [421, 54] on icon "search" at bounding box center [419, 54] width 5 height 5
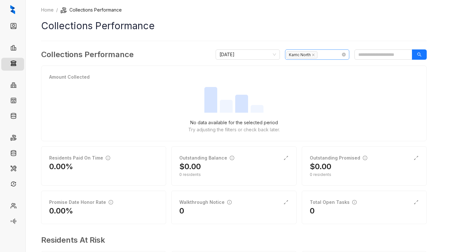
click at [321, 56] on input "search" at bounding box center [320, 55] width 1 height 8
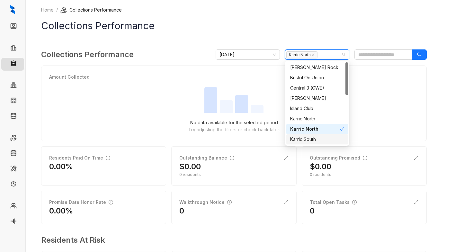
click at [307, 138] on div "Karric South" at bounding box center [317, 139] width 54 height 7
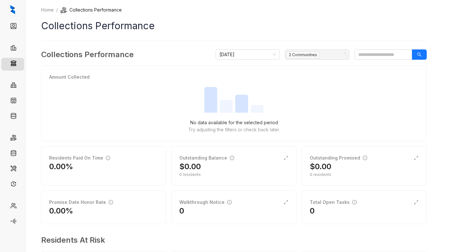
click at [427, 56] on div "Home / Collections Performance Collections Performance Collections Performance …" at bounding box center [249, 126] width 447 height 252
click at [422, 53] on button "button" at bounding box center [419, 55] width 15 height 10
click at [224, 174] on div "15 residents" at bounding box center [233, 175] width 109 height 6
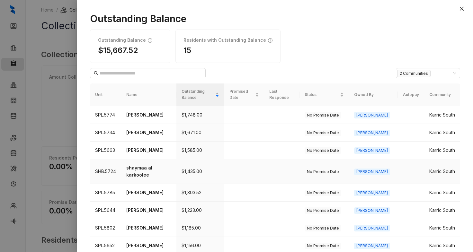
click at [159, 165] on p "shaymaa al karkoolee" at bounding box center [148, 172] width 45 height 14
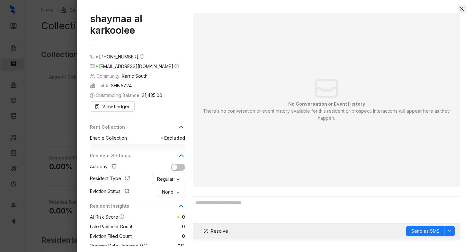
click at [461, 6] on icon "close" at bounding box center [461, 8] width 5 height 5
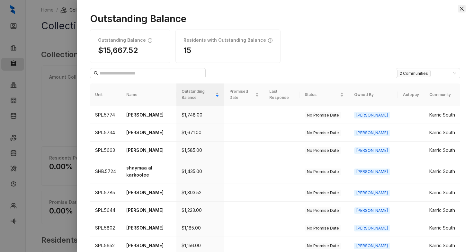
click at [462, 6] on button "Close" at bounding box center [462, 9] width 8 height 8
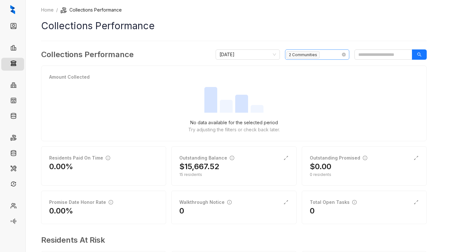
click at [325, 55] on div "2 Communities" at bounding box center [313, 54] width 55 height 9
click at [334, 54] on div at bounding box center [313, 54] width 55 height 9
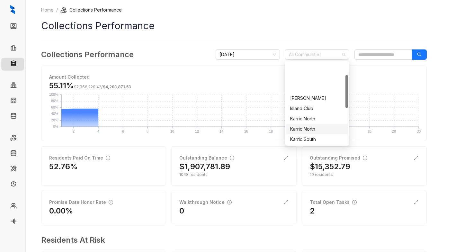
scroll to position [32, 0]
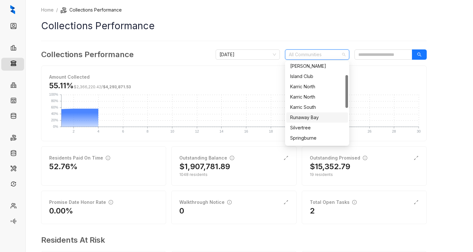
click at [324, 114] on div "Runaway Bay" at bounding box center [317, 117] width 54 height 7
click at [415, 57] on button "button" at bounding box center [419, 55] width 15 height 10
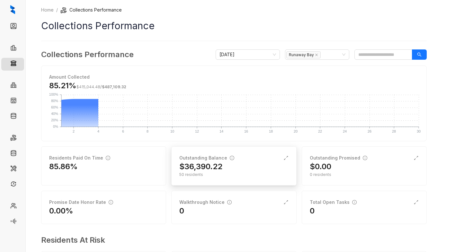
click at [232, 171] on div "$36,390.22" at bounding box center [233, 167] width 109 height 10
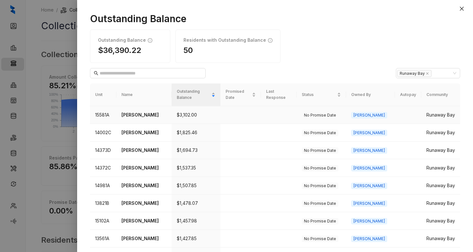
click at [128, 114] on p "[PERSON_NAME]" at bounding box center [144, 115] width 45 height 7
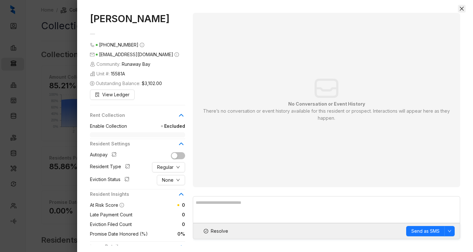
click at [462, 8] on icon "close" at bounding box center [462, 9] width 4 height 4
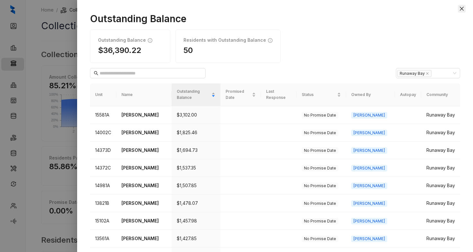
click at [460, 6] on icon "close" at bounding box center [461, 8] width 5 height 5
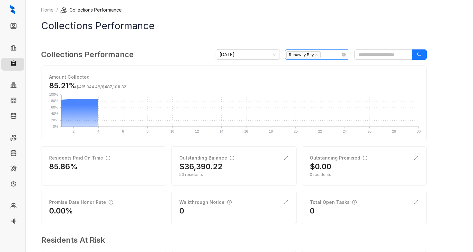
click at [325, 58] on div "Runaway Bay" at bounding box center [313, 54] width 55 height 9
type input "*"
click at [322, 56] on div at bounding box center [313, 54] width 55 height 9
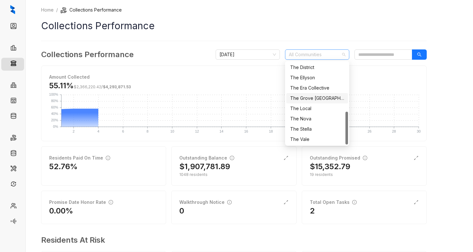
scroll to position [91, 0]
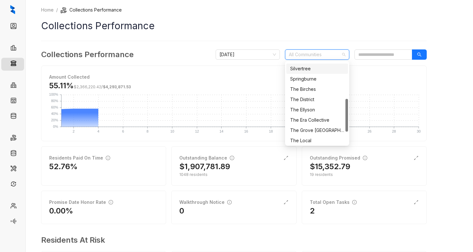
click at [319, 71] on div "Silvertree" at bounding box center [317, 68] width 54 height 7
click at [421, 51] on button "button" at bounding box center [419, 55] width 15 height 10
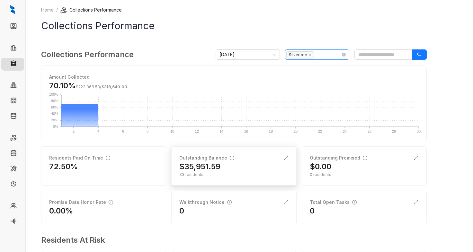
click at [212, 160] on div "Outstanding Balance" at bounding box center [206, 158] width 55 height 7
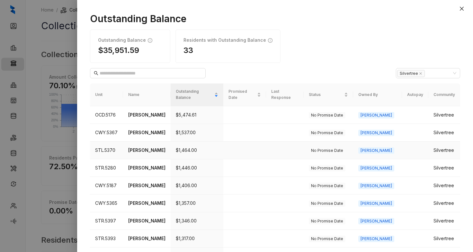
click at [148, 148] on p "[PERSON_NAME]" at bounding box center [146, 150] width 37 height 7
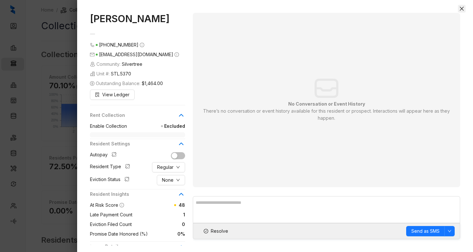
click at [463, 7] on icon "close" at bounding box center [462, 9] width 4 height 4
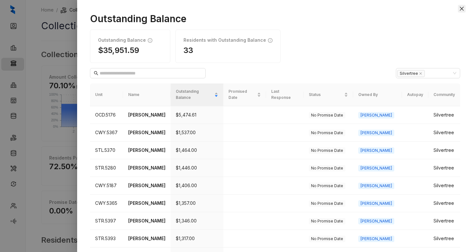
click at [464, 10] on icon "close" at bounding box center [462, 9] width 4 height 4
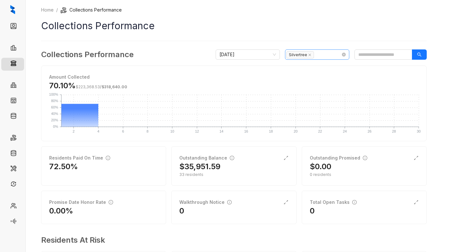
click at [318, 53] on div "Silvertree" at bounding box center [313, 54] width 55 height 9
click at [320, 51] on div at bounding box center [313, 54] width 55 height 9
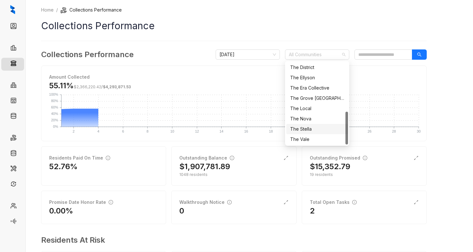
scroll to position [91, 0]
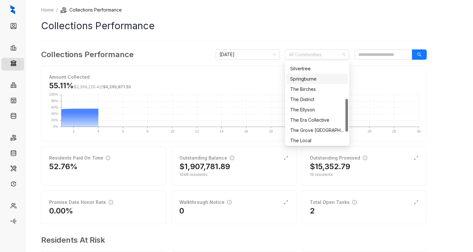
click at [315, 77] on div "Springburne" at bounding box center [317, 79] width 54 height 7
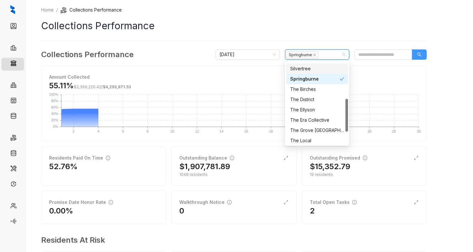
click at [417, 53] on button "button" at bounding box center [419, 55] width 15 height 10
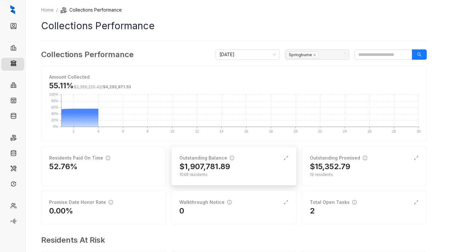
click at [235, 169] on div "$1,907,781.89" at bounding box center [233, 167] width 109 height 10
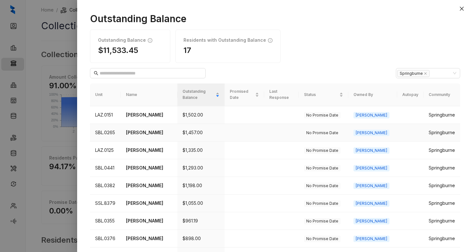
click at [140, 131] on td "[PERSON_NAME]" at bounding box center [149, 133] width 57 height 18
click at [142, 129] on p "[PERSON_NAME]" at bounding box center [149, 132] width 46 height 7
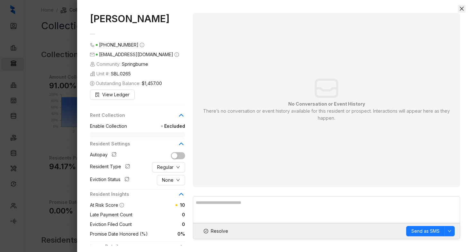
click at [463, 8] on icon "close" at bounding box center [462, 9] width 4 height 4
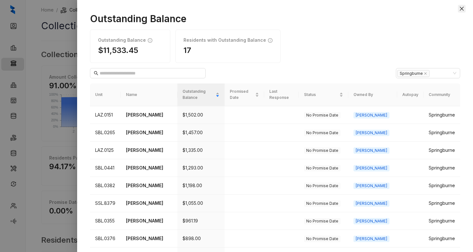
click at [464, 8] on icon "close" at bounding box center [461, 8] width 5 height 5
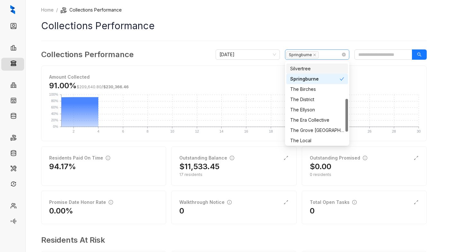
click at [325, 55] on div "Springburne" at bounding box center [313, 54] width 55 height 9
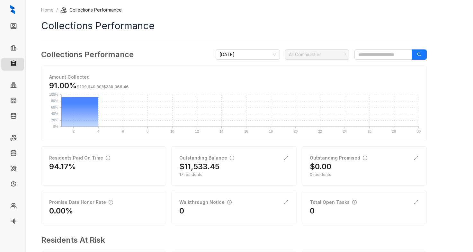
click at [325, 55] on div at bounding box center [313, 54] width 55 height 9
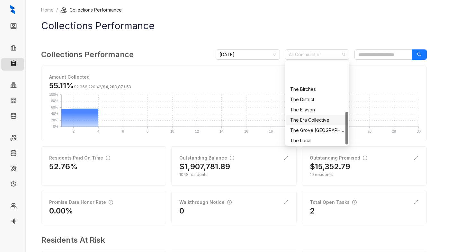
scroll to position [123, 0]
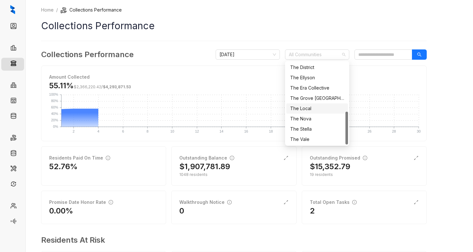
click at [407, 75] on span "Amount Collected" at bounding box center [234, 77] width 370 height 7
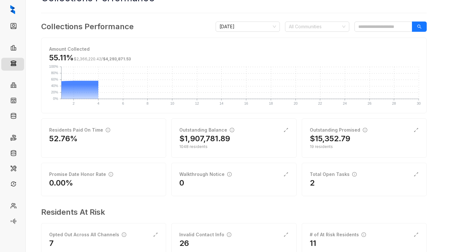
scroll to position [48, 0]
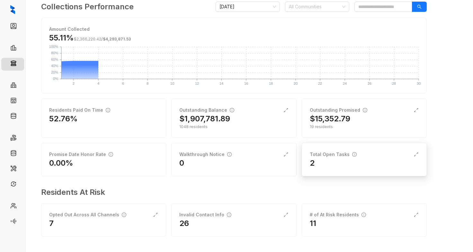
click at [343, 159] on div "2" at bounding box center [364, 163] width 109 height 10
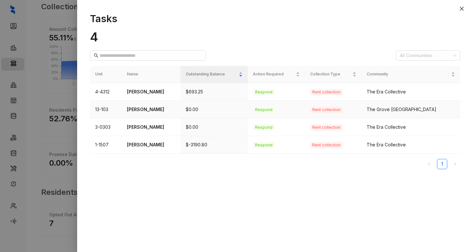
click at [161, 109] on p "[PERSON_NAME]" at bounding box center [151, 109] width 49 height 7
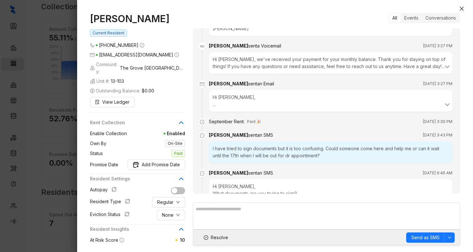
scroll to position [714, 0]
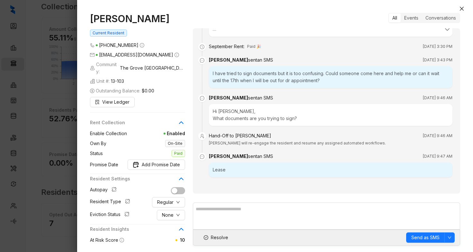
drag, startPoint x: 168, startPoint y: 18, endPoint x: 88, endPoint y: 23, distance: 80.5
click at [88, 23] on div "[PERSON_NAME] Current Resident [PHONE_NUMBER] [EMAIL_ADDRESS][DOMAIN_NAME] Comm…" at bounding box center [275, 129] width 396 height 246
copy h1 "[PERSON_NAME]"
click at [464, 9] on icon "close" at bounding box center [461, 8] width 5 height 5
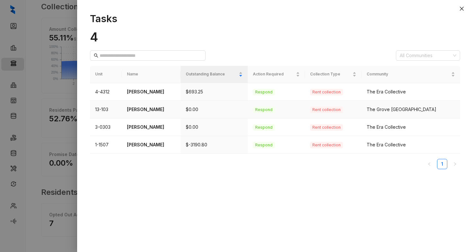
click at [149, 108] on p "[PERSON_NAME]" at bounding box center [151, 109] width 49 height 7
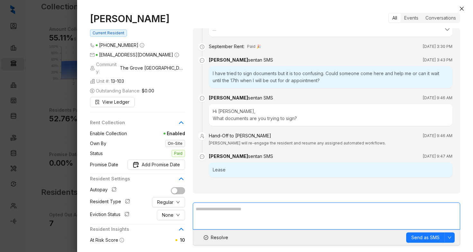
click at [215, 213] on textarea at bounding box center [326, 216] width 267 height 27
click at [224, 204] on textarea at bounding box center [326, 216] width 267 height 27
paste textarea "**********"
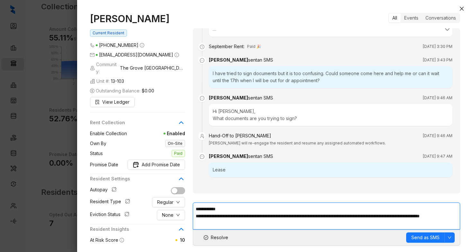
scroll to position [4, 0]
click at [218, 204] on textarea "**********" at bounding box center [326, 216] width 267 height 27
drag, startPoint x: 271, startPoint y: 216, endPoint x: 192, endPoint y: 216, distance: 78.8
click at [192, 216] on div "[PERSON_NAME] Current Resident [PHONE_NUMBER] [EMAIL_ADDRESS][DOMAIN_NAME] Comm…" at bounding box center [275, 129] width 370 height 233
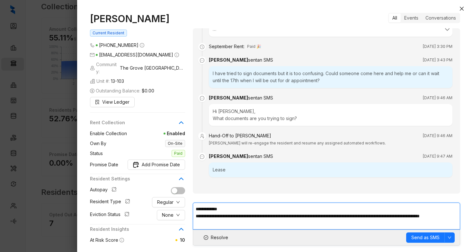
paste textarea "**********"
click at [317, 216] on textarea "**********" at bounding box center [326, 216] width 267 height 27
click at [226, 223] on textarea "**********" at bounding box center [326, 216] width 267 height 27
drag, startPoint x: 277, startPoint y: 223, endPoint x: 233, endPoint y: 225, distance: 43.7
click at [233, 225] on textarea "**********" at bounding box center [326, 216] width 267 height 27
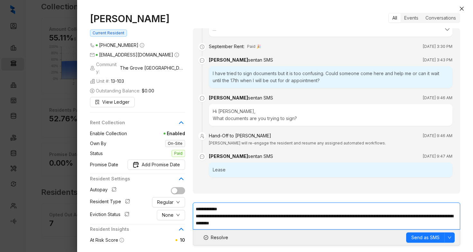
click at [301, 225] on textarea "**********" at bounding box center [326, 216] width 267 height 27
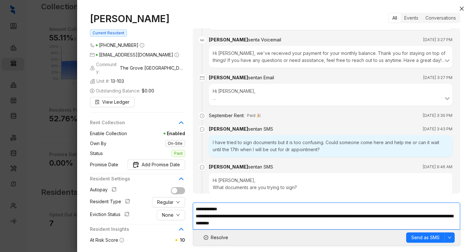
scroll to position [618, 0]
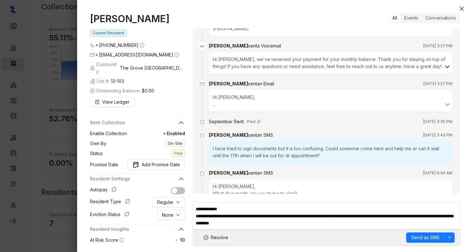
click at [444, 71] on icon at bounding box center [448, 67] width 8 height 8
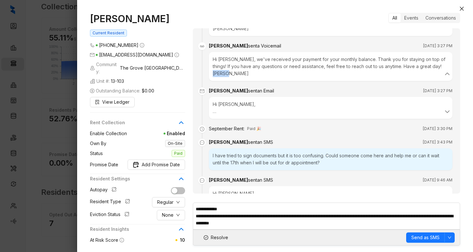
drag, startPoint x: 230, startPoint y: 101, endPoint x: 213, endPoint y: 101, distance: 17.4
click at [213, 77] on div "Hi [PERSON_NAME], we've received your payment for your monthly balance. Thank y…" at bounding box center [331, 66] width 236 height 21
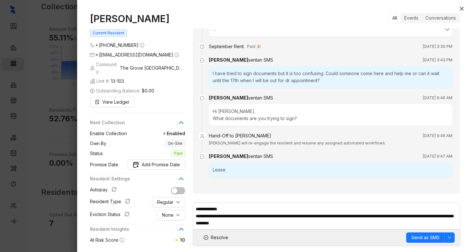
scroll to position [714, 0]
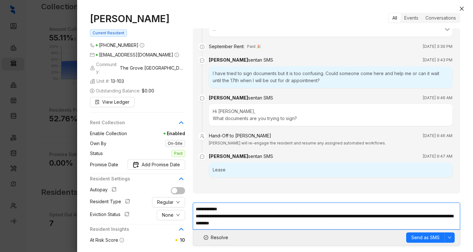
click at [295, 225] on textarea "**********" at bounding box center [326, 216] width 267 height 27
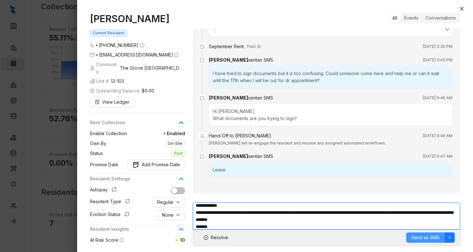
type textarea "**********"
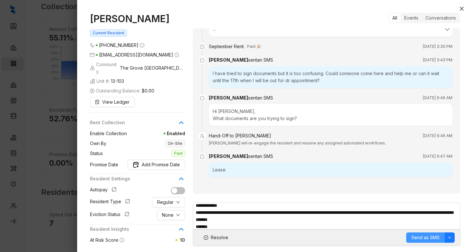
click at [423, 236] on span "Send as SMS" at bounding box center [425, 237] width 28 height 7
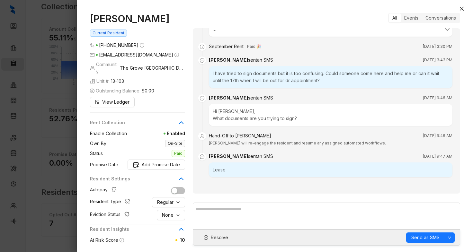
scroll to position [766, 0]
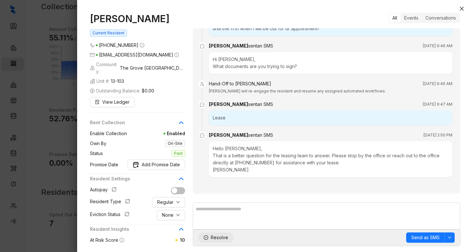
click at [213, 239] on span "Resolve" at bounding box center [219, 237] width 17 height 7
click at [460, 8] on icon "close" at bounding box center [461, 8] width 5 height 5
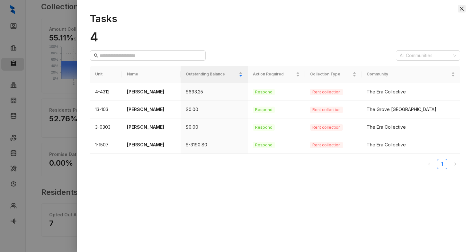
click at [461, 12] on button "Close" at bounding box center [462, 9] width 8 height 8
